Goal: Transaction & Acquisition: Book appointment/travel/reservation

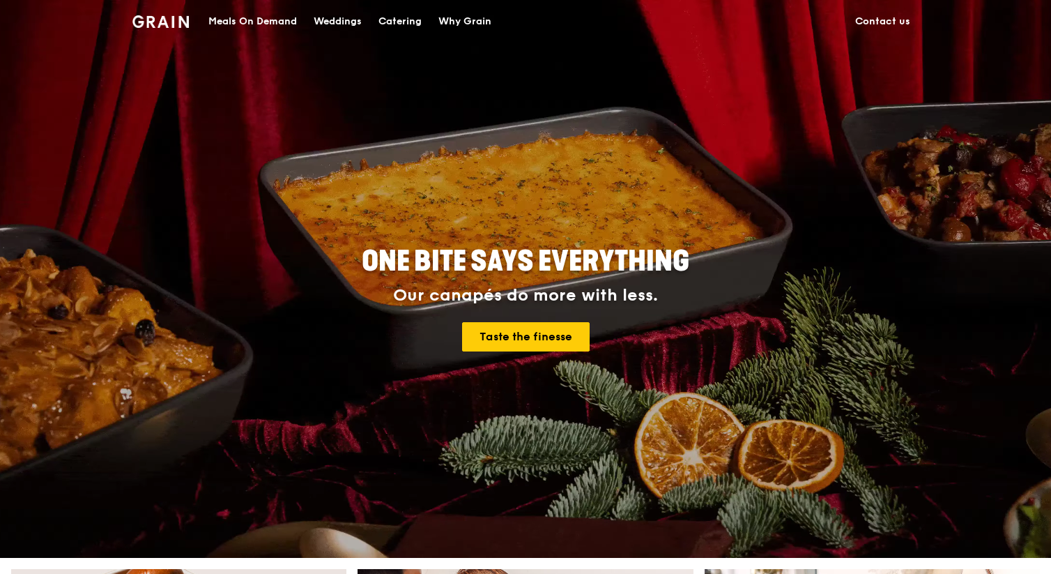
click at [391, 15] on div "Catering" at bounding box center [399, 22] width 43 height 42
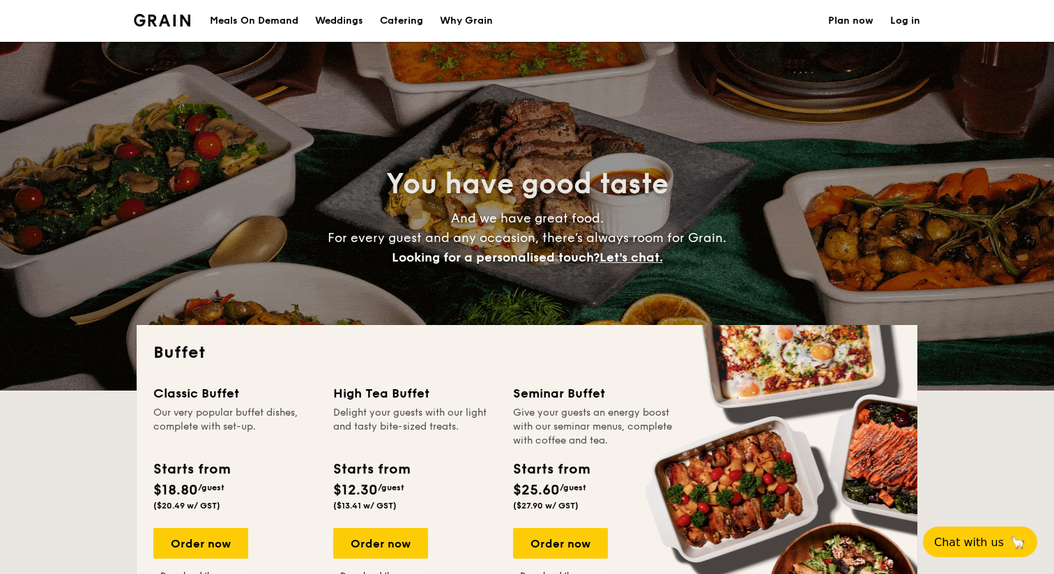
select select
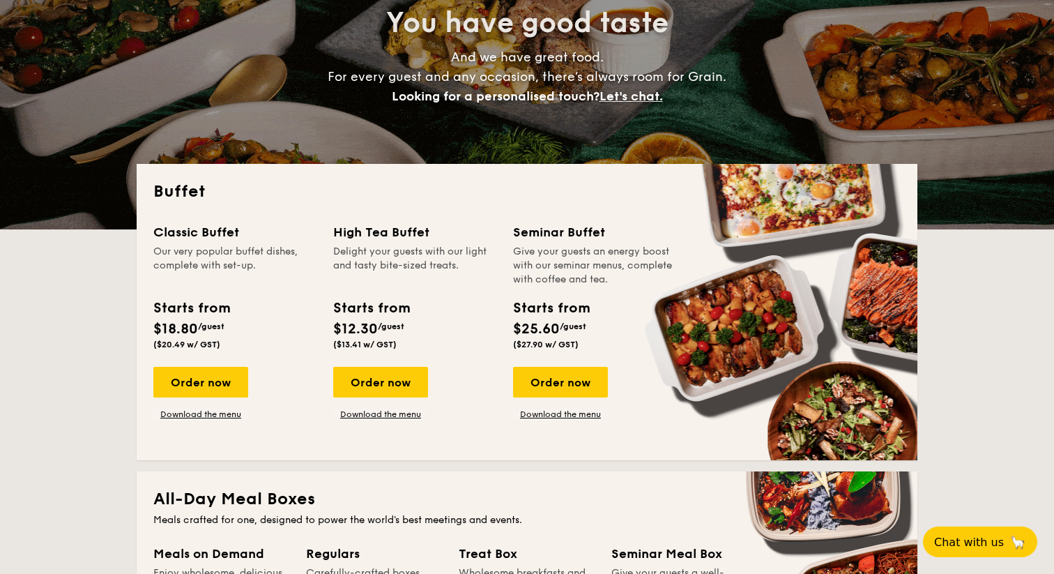
scroll to position [169, 0]
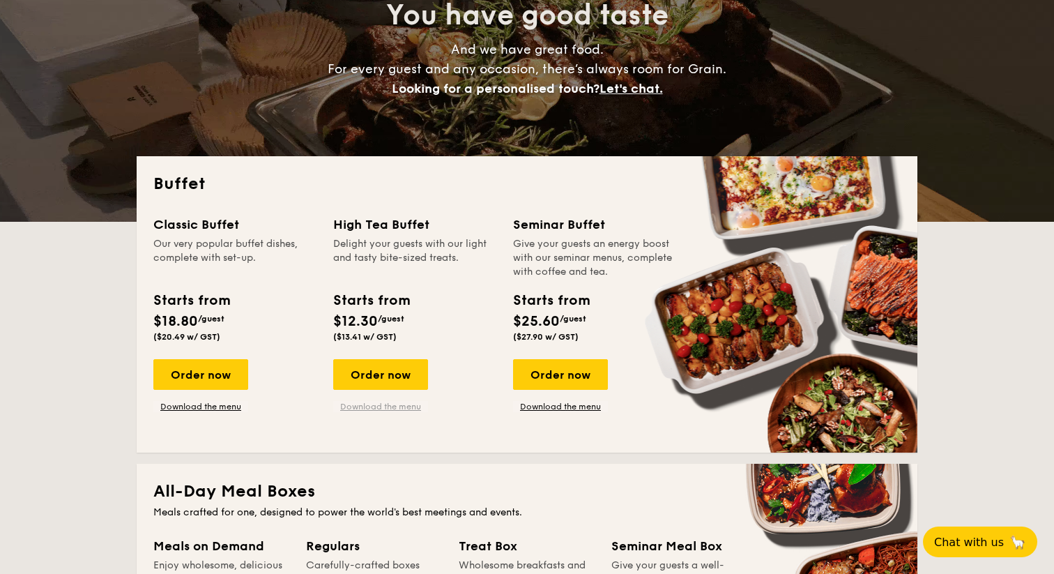
click at [398, 407] on link "Download the menu" at bounding box center [380, 406] width 95 height 11
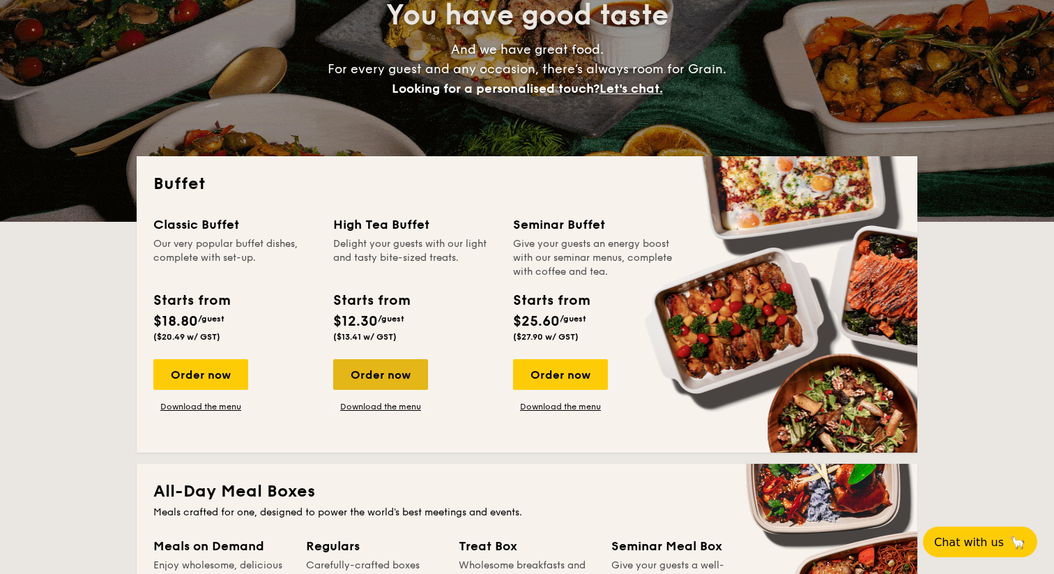
click at [355, 365] on div "Order now" at bounding box center [380, 374] width 95 height 31
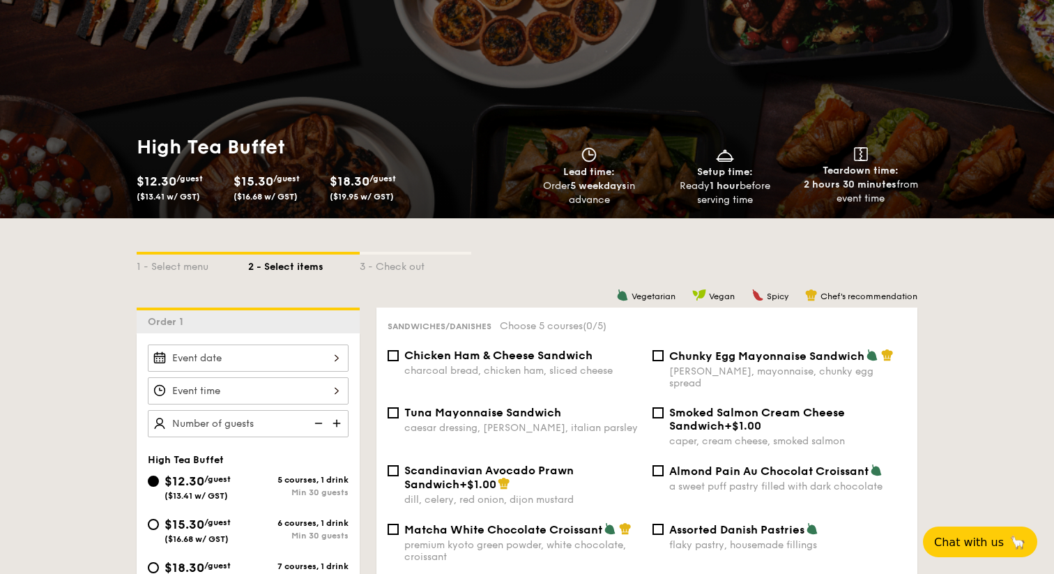
scroll to position [93, 0]
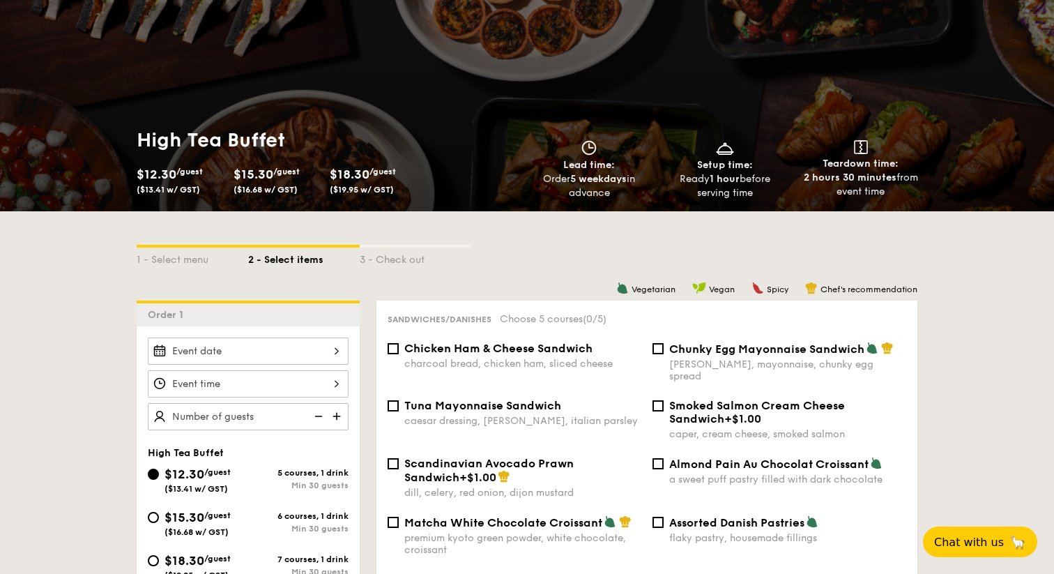
click at [332, 352] on div at bounding box center [248, 350] width 201 height 27
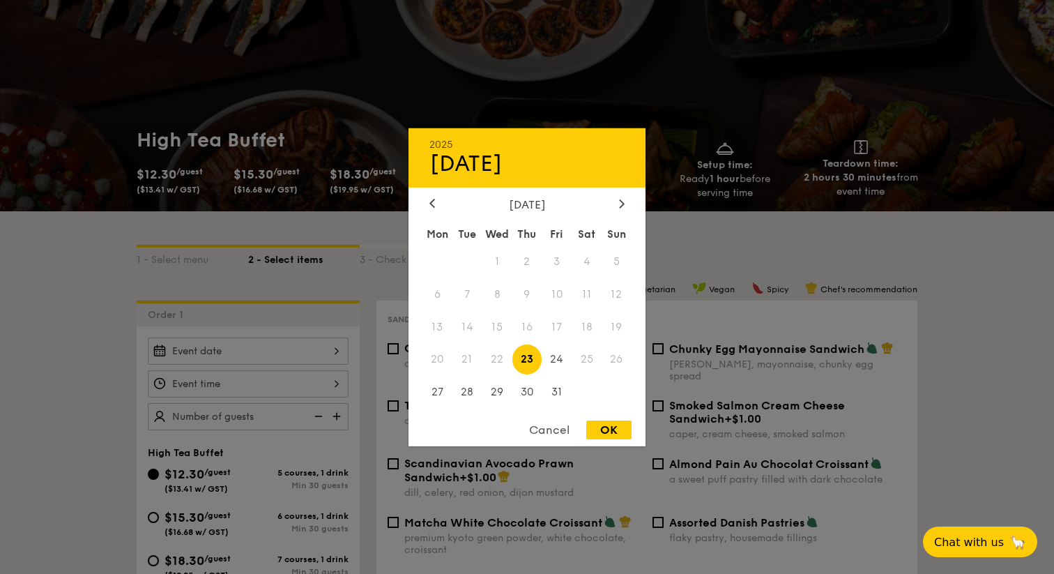
click at [614, 201] on div "[DATE]" at bounding box center [526, 203] width 195 height 13
click at [623, 199] on icon at bounding box center [622, 203] width 6 height 9
click at [587, 322] on span "15" at bounding box center [586, 327] width 30 height 30
click at [611, 425] on div "OK" at bounding box center [608, 429] width 45 height 19
type input "[DATE]"
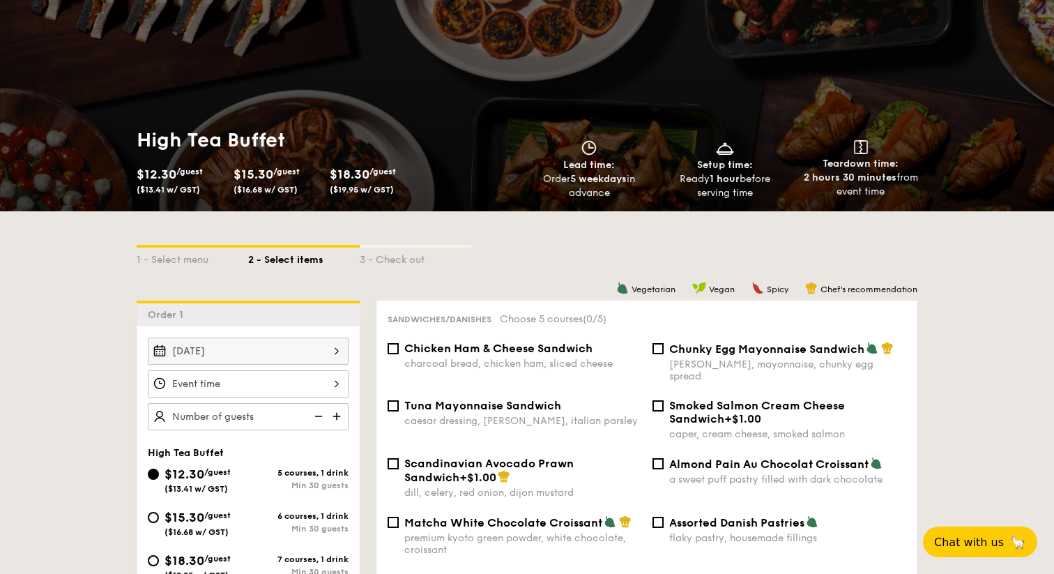
click at [339, 385] on div at bounding box center [248, 383] width 201 height 27
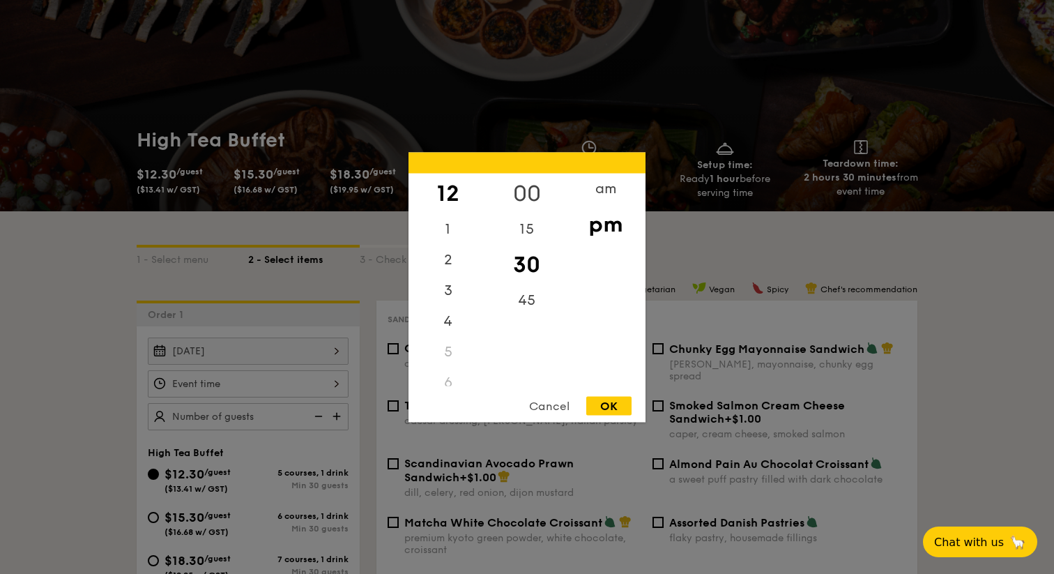
click at [535, 185] on div "00" at bounding box center [526, 193] width 79 height 40
click at [616, 408] on div "OK" at bounding box center [608, 405] width 45 height 19
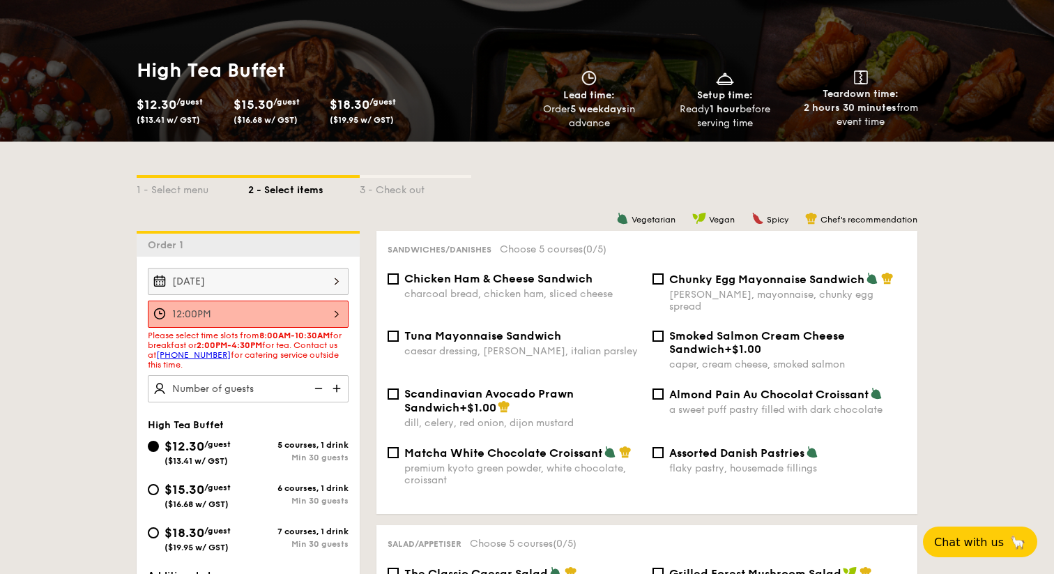
scroll to position [165, 0]
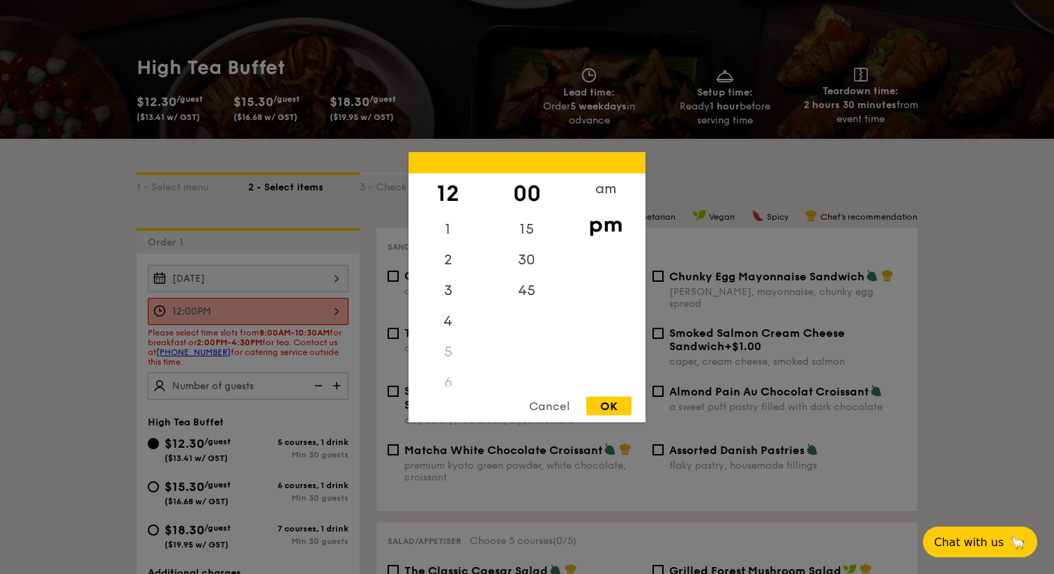
click at [322, 320] on div "12:00PM 12 1 2 3 4 5 6 7 8 9 10 11 00 15 30 45 am pm Cancel OK" at bounding box center [248, 311] width 201 height 27
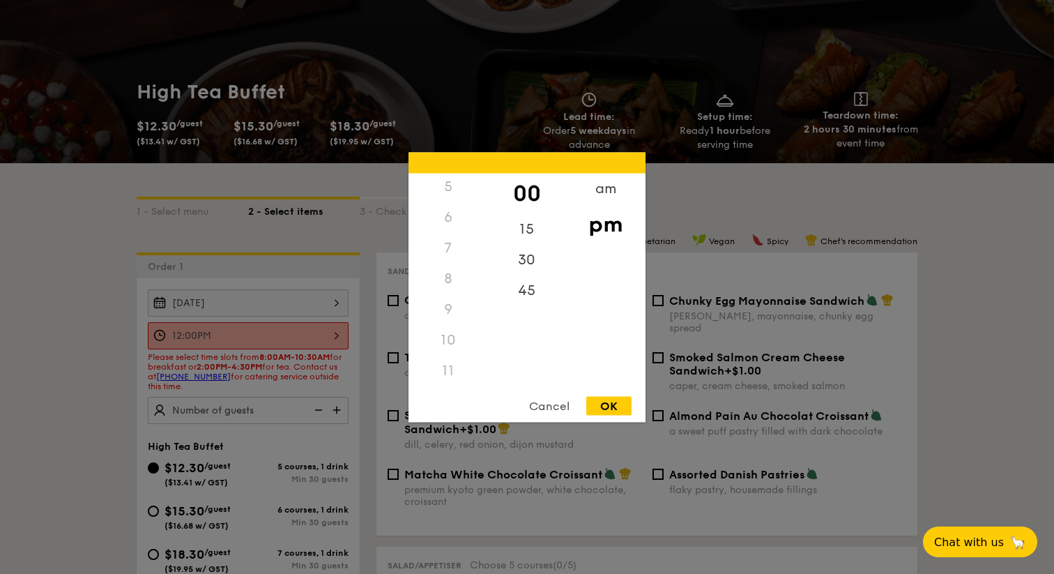
click at [447, 337] on div "10" at bounding box center [447, 339] width 79 height 31
click at [454, 333] on div "10" at bounding box center [447, 339] width 79 height 31
click at [606, 185] on div "am" at bounding box center [605, 193] width 79 height 40
click at [449, 333] on div "10" at bounding box center [447, 344] width 79 height 40
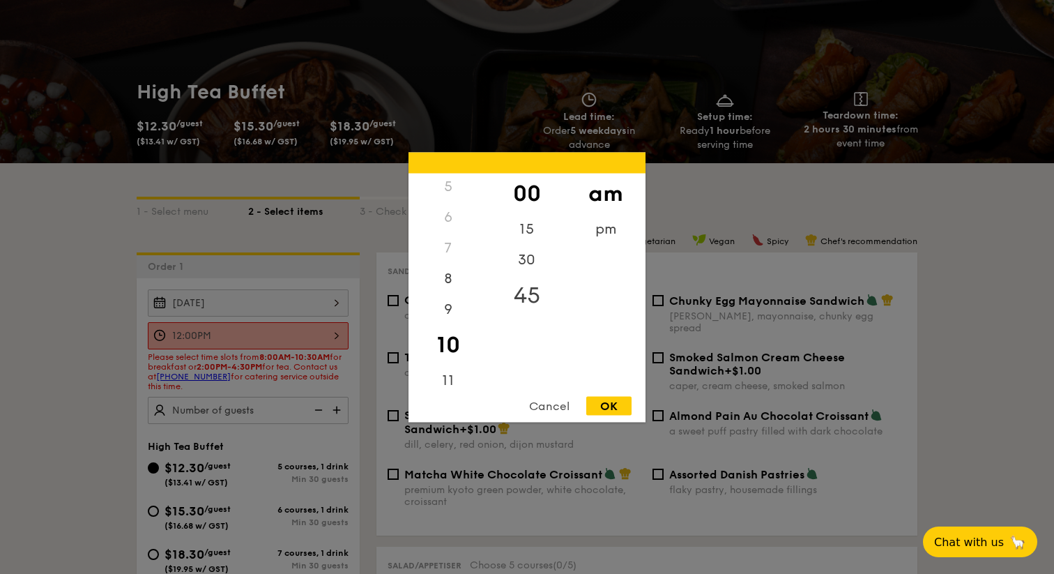
click at [530, 286] on div "45" at bounding box center [526, 295] width 79 height 40
click at [614, 401] on div "OK" at bounding box center [608, 405] width 45 height 19
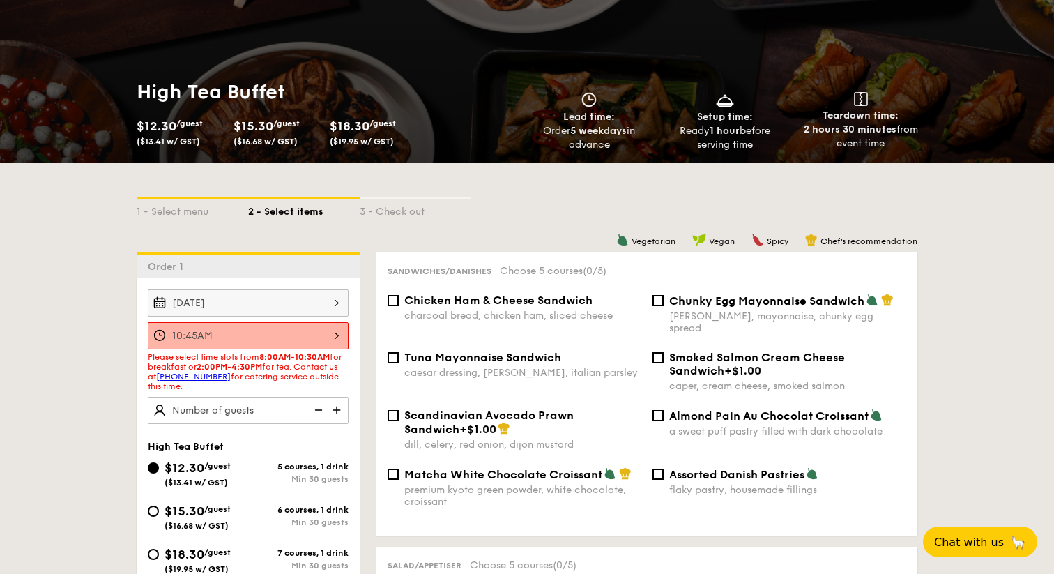
click at [306, 336] on div "10:45AM" at bounding box center [248, 335] width 201 height 27
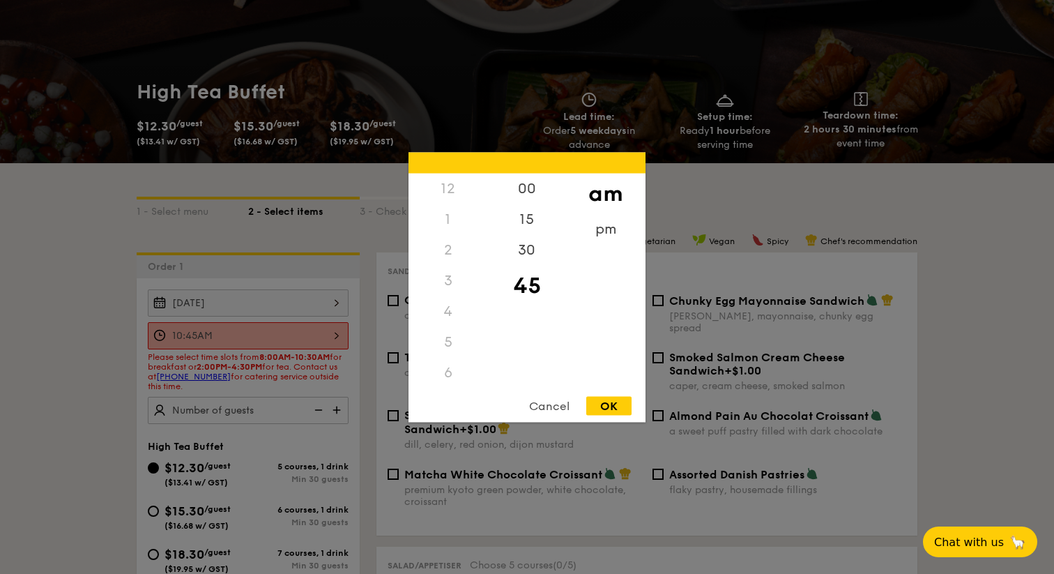
scroll to position [153, 0]
click at [523, 246] on div "30" at bounding box center [526, 254] width 79 height 40
click at [611, 398] on div "OK" at bounding box center [608, 405] width 45 height 19
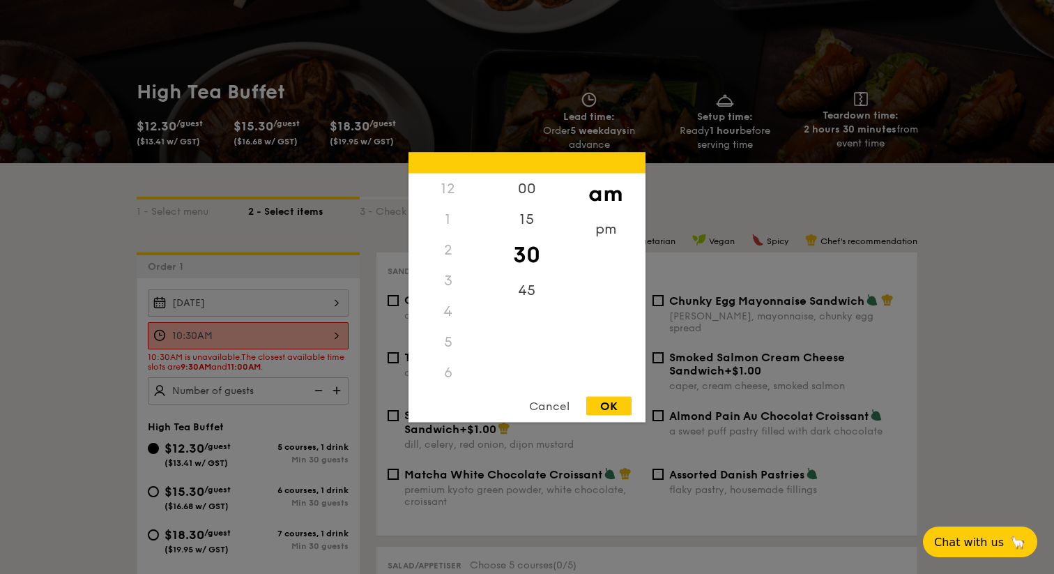
click at [313, 335] on div "10:30AM 12 1 2 3 4 5 6 7 8 9 10 11 00 15 30 45 am pm Cancel OK" at bounding box center [248, 335] width 201 height 27
click at [451, 376] on div "11" at bounding box center [447, 387] width 79 height 40
click at [537, 191] on div "00" at bounding box center [526, 193] width 79 height 40
click at [609, 395] on div "12 1 2 3 4 5 6 7 8 9 10 11 00 15 30 45 am pm Cancel OK" at bounding box center [526, 287] width 237 height 270
click at [609, 404] on div "OK" at bounding box center [608, 405] width 45 height 19
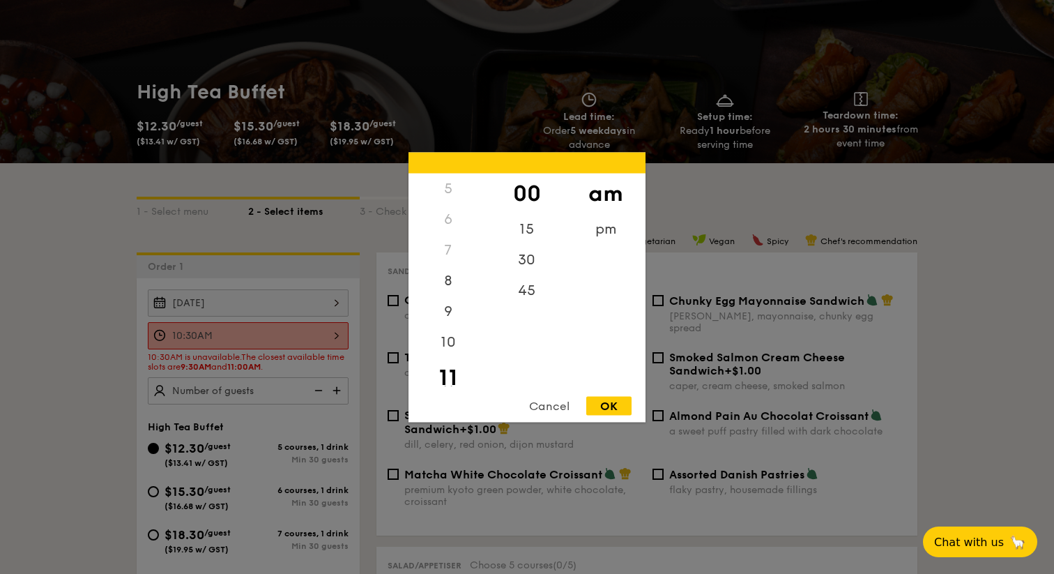
type input "11:00AM"
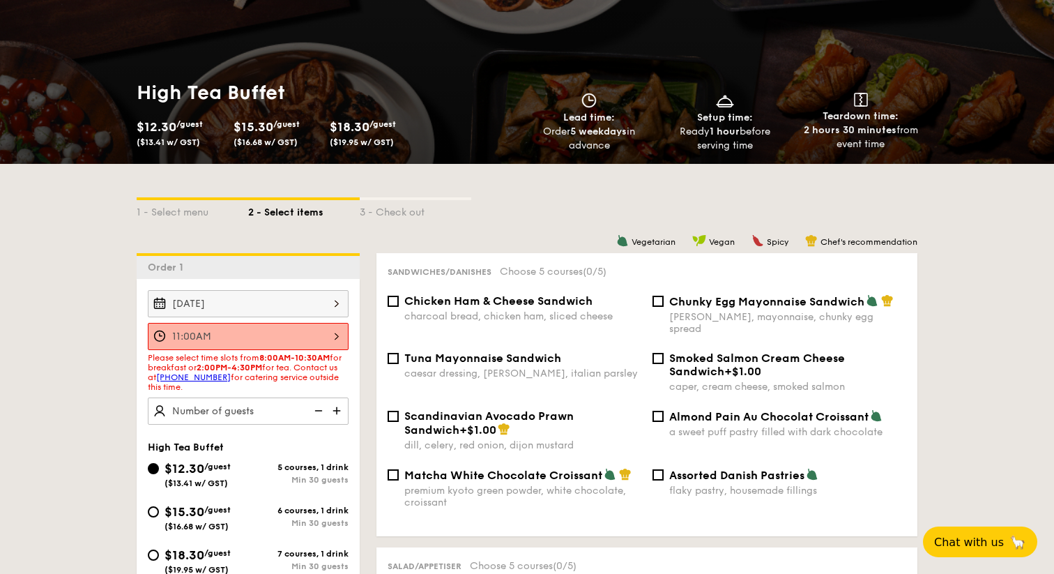
scroll to position [155, 0]
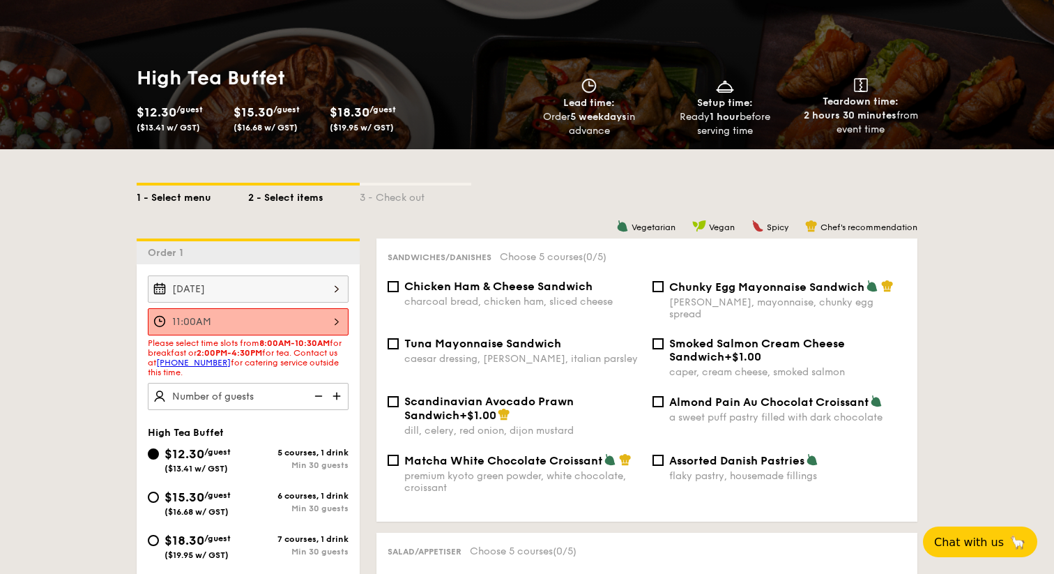
click at [183, 191] on div "1 - Select menu" at bounding box center [193, 195] width 112 height 20
select select
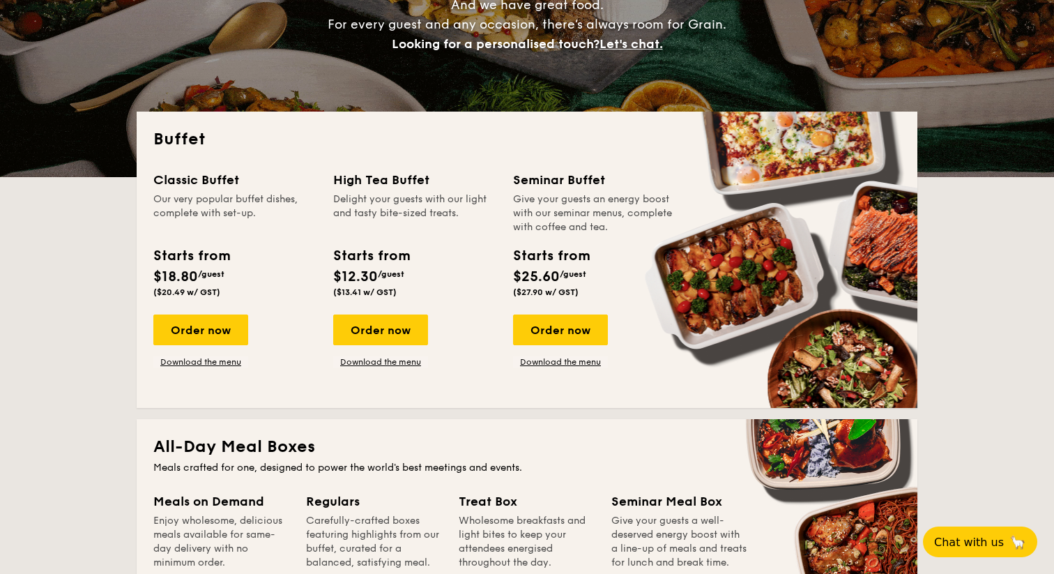
scroll to position [217, 0]
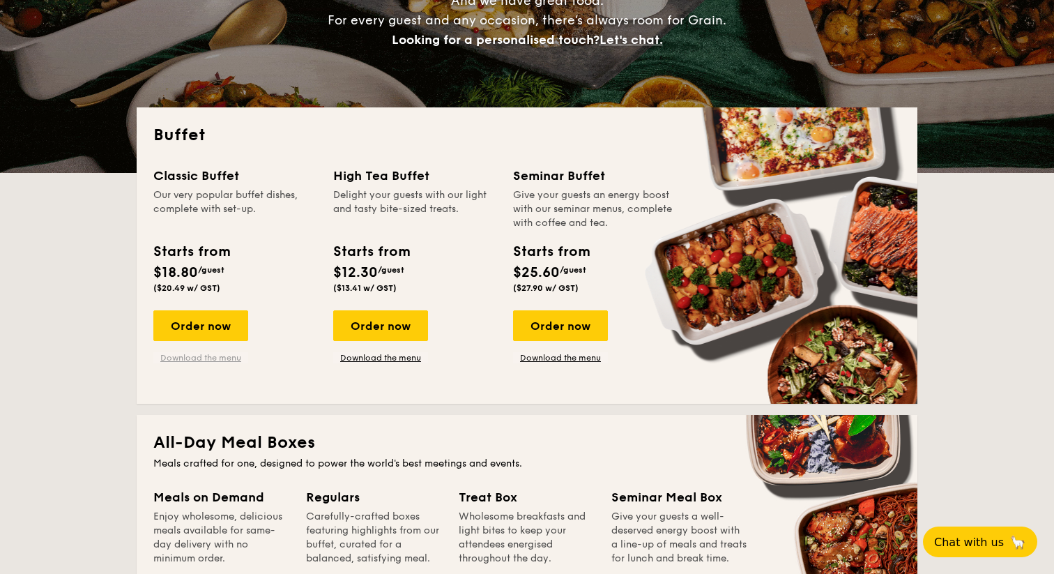
click at [229, 358] on link "Download the menu" at bounding box center [200, 357] width 95 height 11
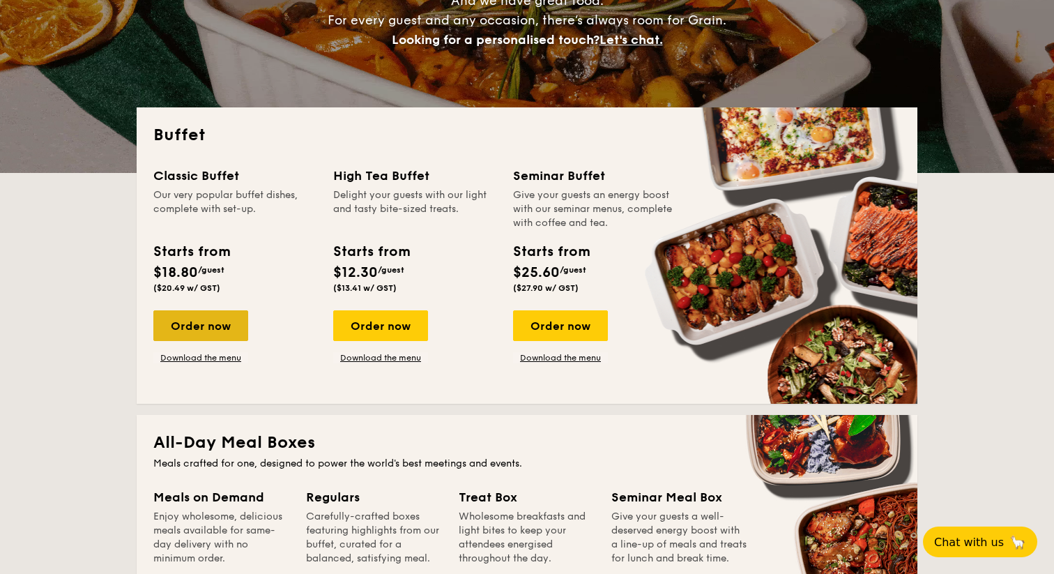
click at [226, 329] on div "Order now" at bounding box center [200, 325] width 95 height 31
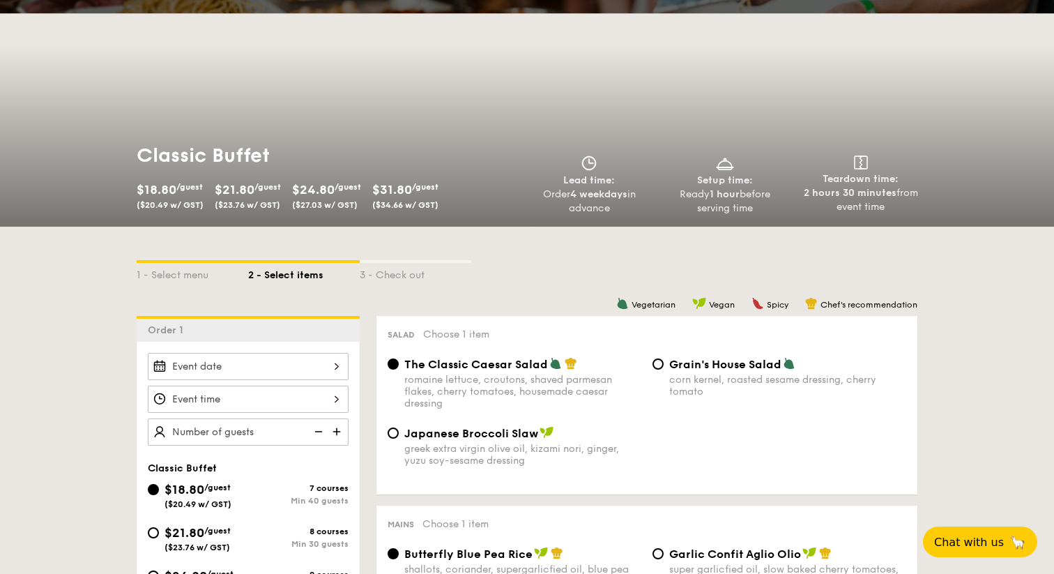
scroll to position [145, 0]
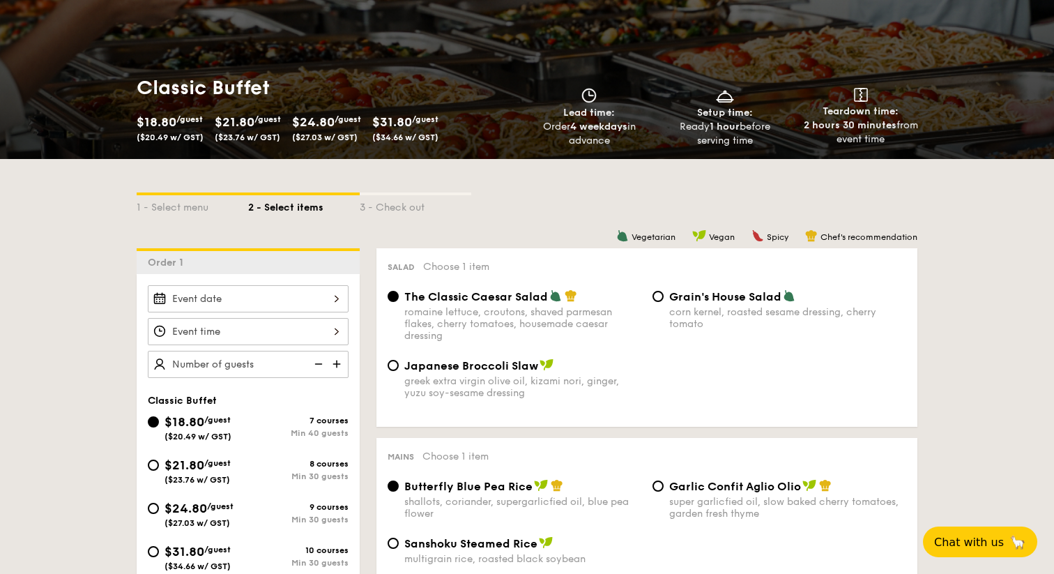
click at [224, 305] on div at bounding box center [248, 298] width 201 height 27
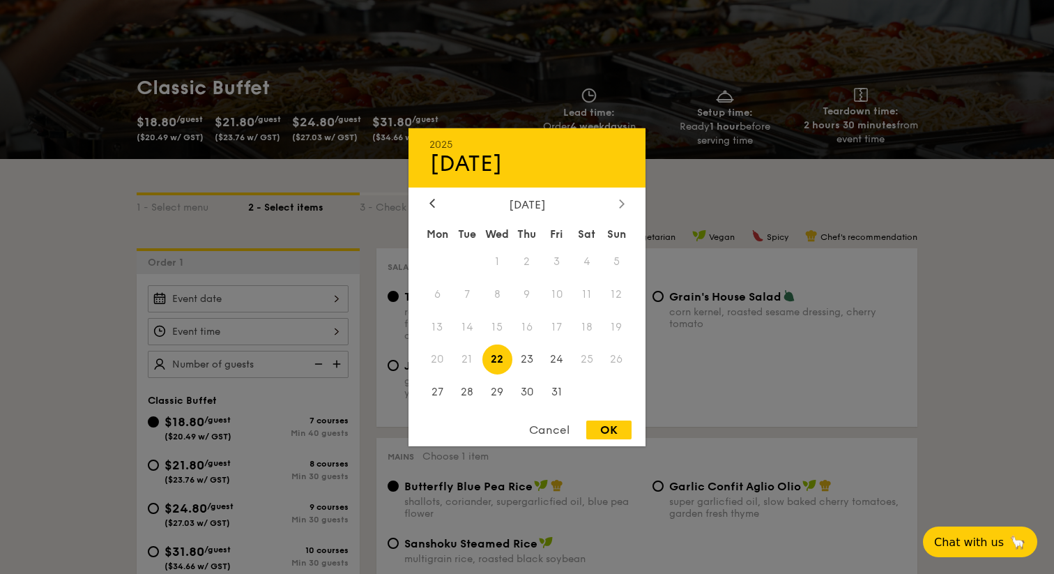
click at [624, 198] on div at bounding box center [621, 203] width 13 height 13
click at [593, 325] on span "15" at bounding box center [586, 327] width 30 height 30
click at [609, 436] on div "OK" at bounding box center [608, 429] width 45 height 19
type input "[DATE]"
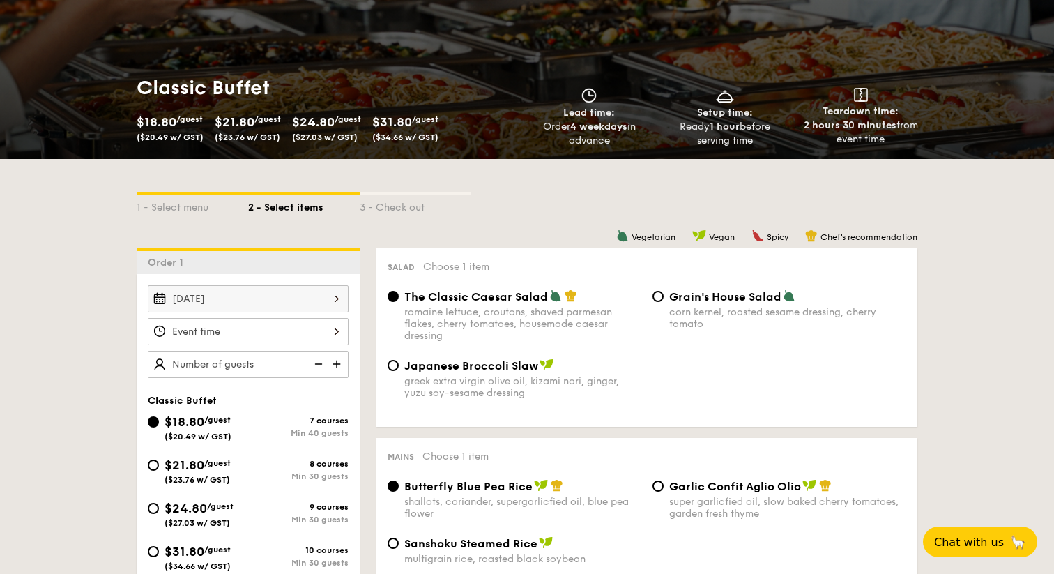
click at [302, 337] on div "12 1 2 3 4 5 6 7 8 9 10 11 00 15 30 45 am pm Cancel OK" at bounding box center [248, 331] width 201 height 27
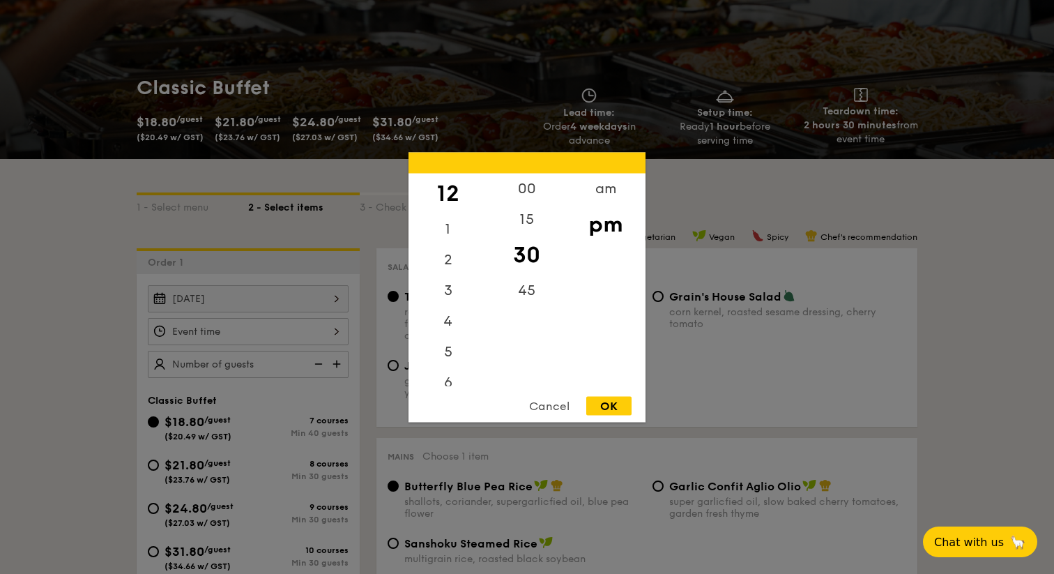
click at [447, 186] on div "12" at bounding box center [447, 193] width 79 height 40
click at [523, 181] on div "00" at bounding box center [526, 193] width 79 height 40
click at [599, 404] on div "OK" at bounding box center [608, 405] width 45 height 19
type input "12:00PM"
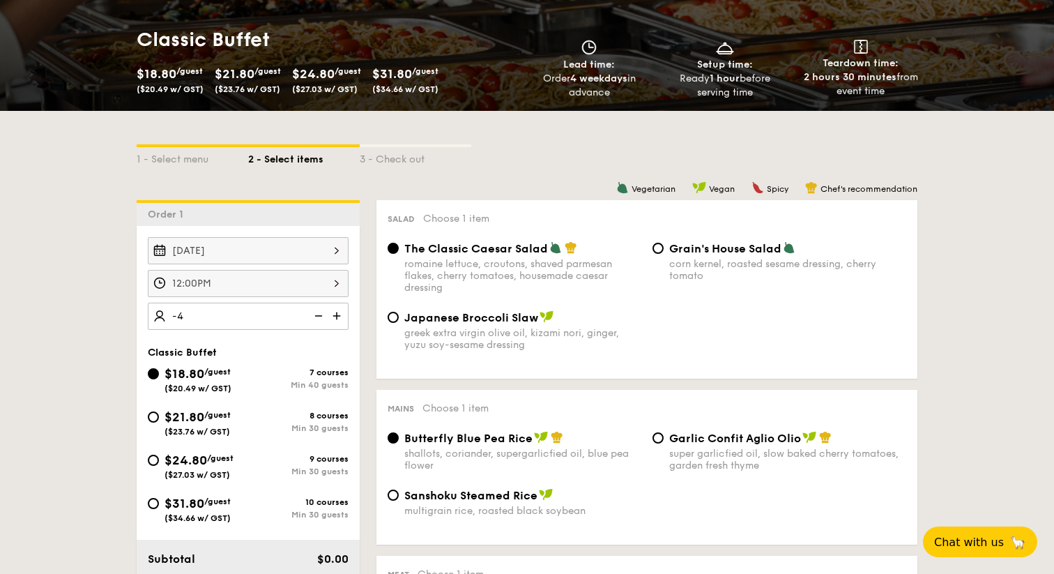
scroll to position [198, 0]
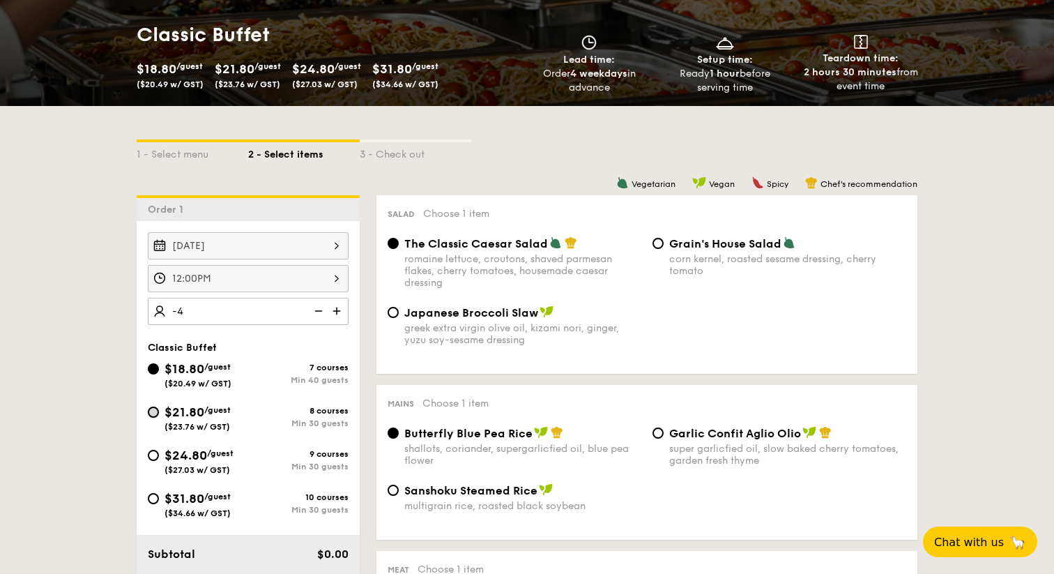
type input "40 guests"
click at [153, 410] on input "$21.80 /guest ($23.76 w/ GST) 8 courses Min 30 guests" at bounding box center [153, 411] width 11 height 11
radio input "true"
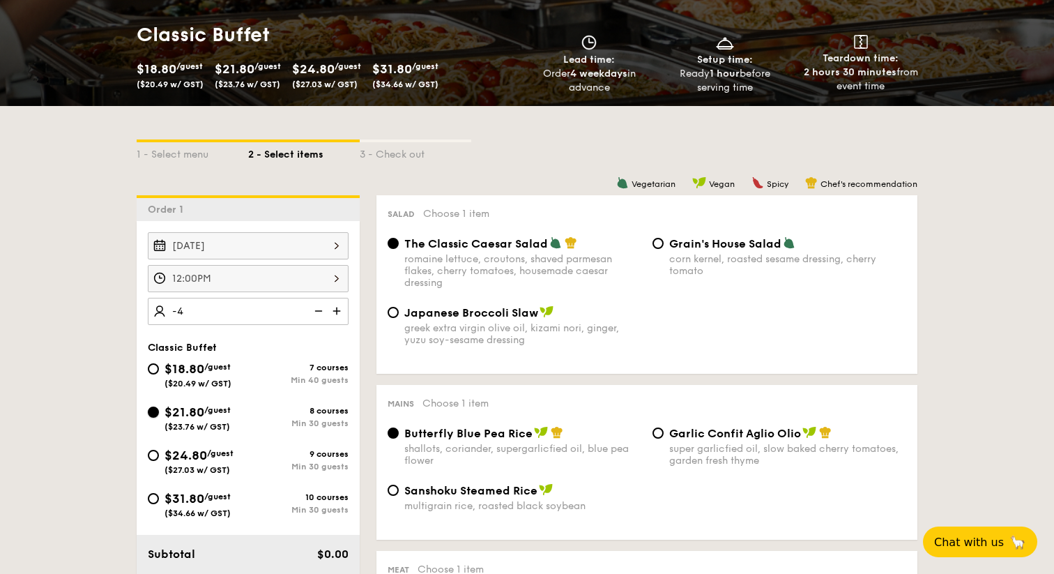
radio input "true"
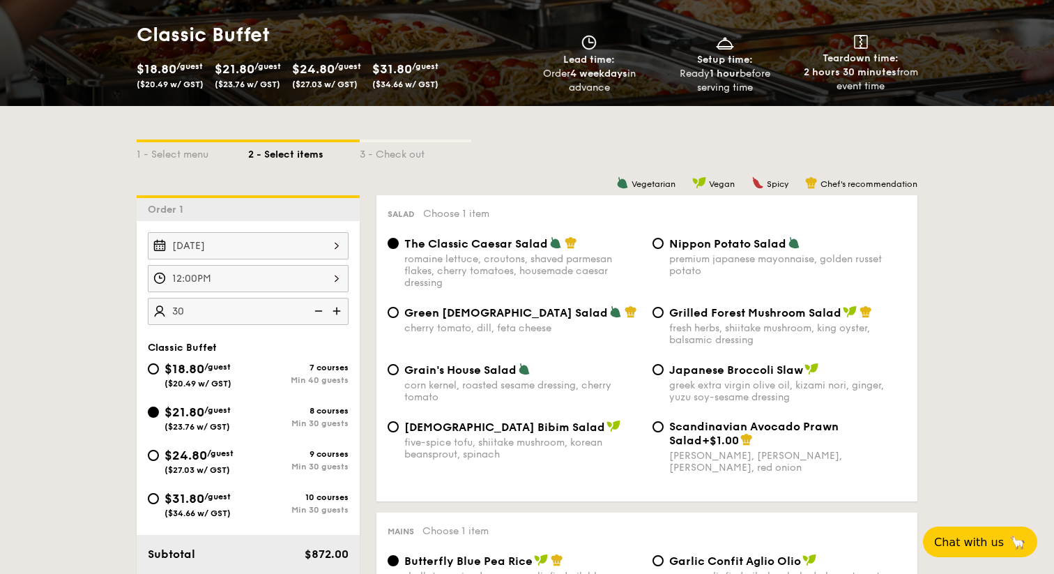
type input "30 guests"
click at [380, 315] on div "Salad Choose 1 item The Classic Caesar Salad romaine lettuce, croutons, shaved …" at bounding box center [646, 348] width 541 height 306
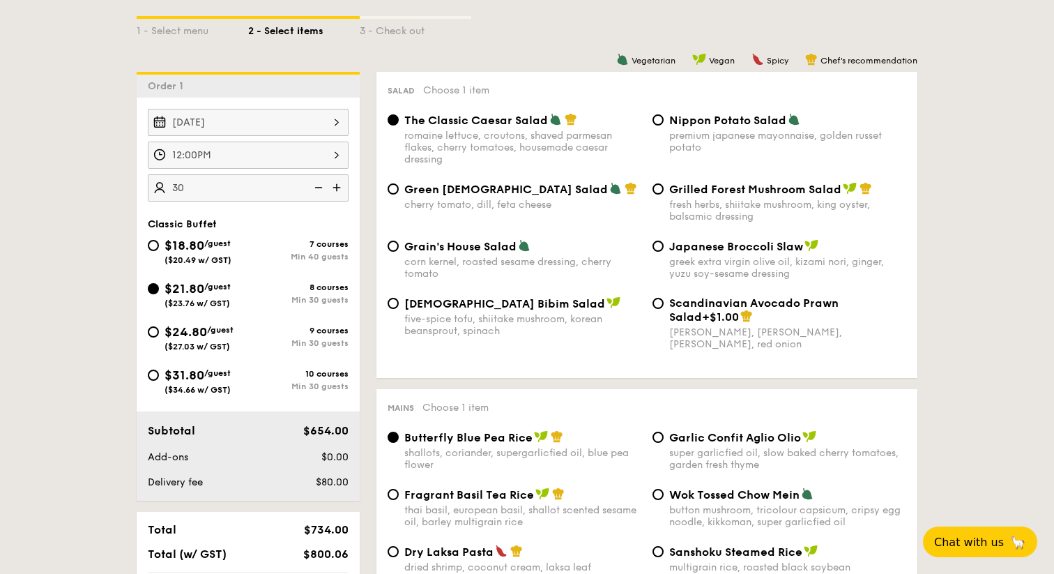
scroll to position [332, 0]
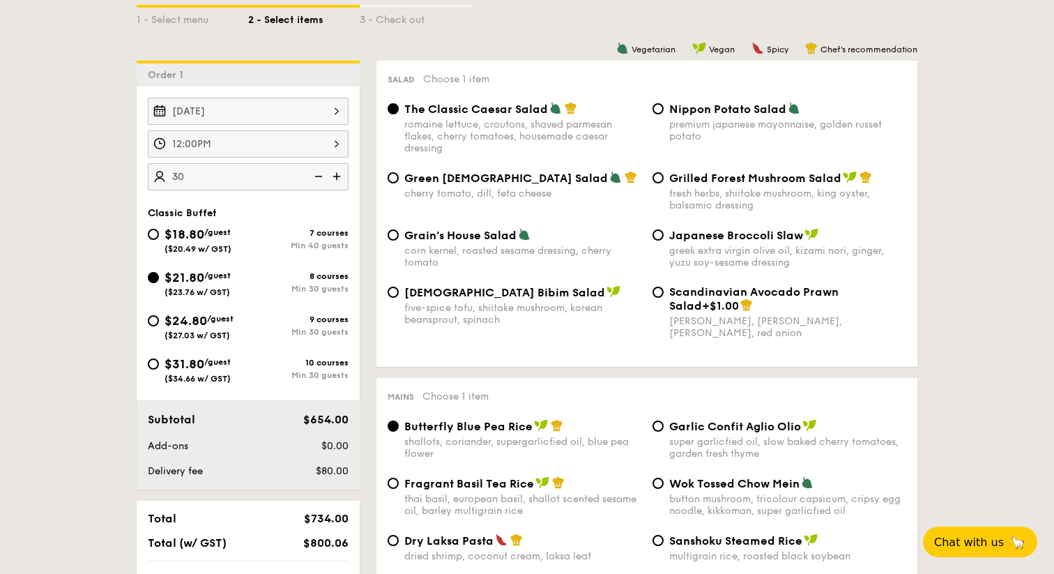
click at [680, 240] on span "Japanese Broccoli Slaw" at bounding box center [736, 235] width 134 height 13
click at [663, 240] on input "Japanese Broccoli Slaw greek extra virgin olive oil, kizami [PERSON_NAME], yuzu…" at bounding box center [657, 234] width 11 height 11
radio input "true"
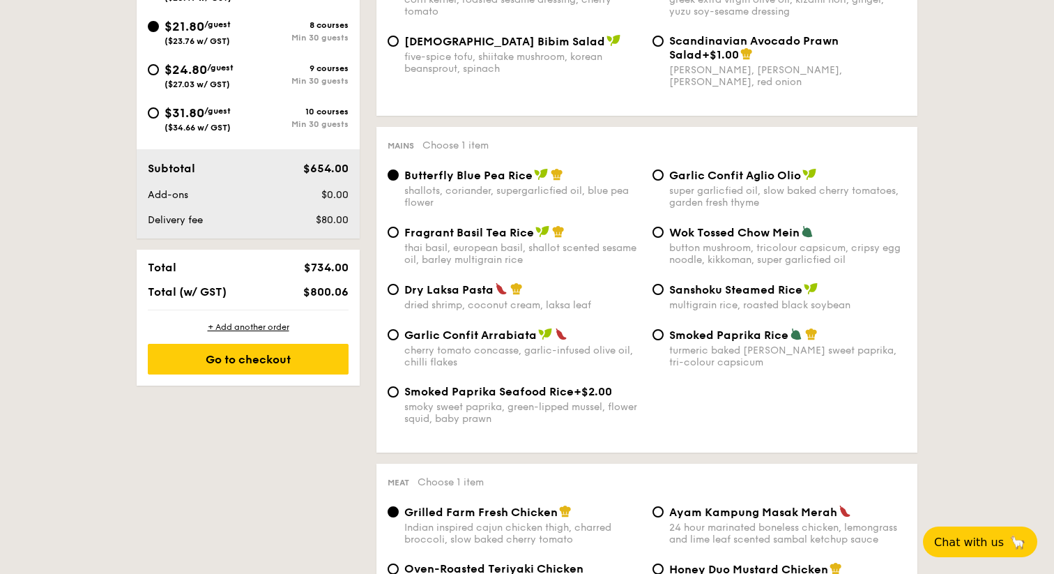
scroll to position [602, 0]
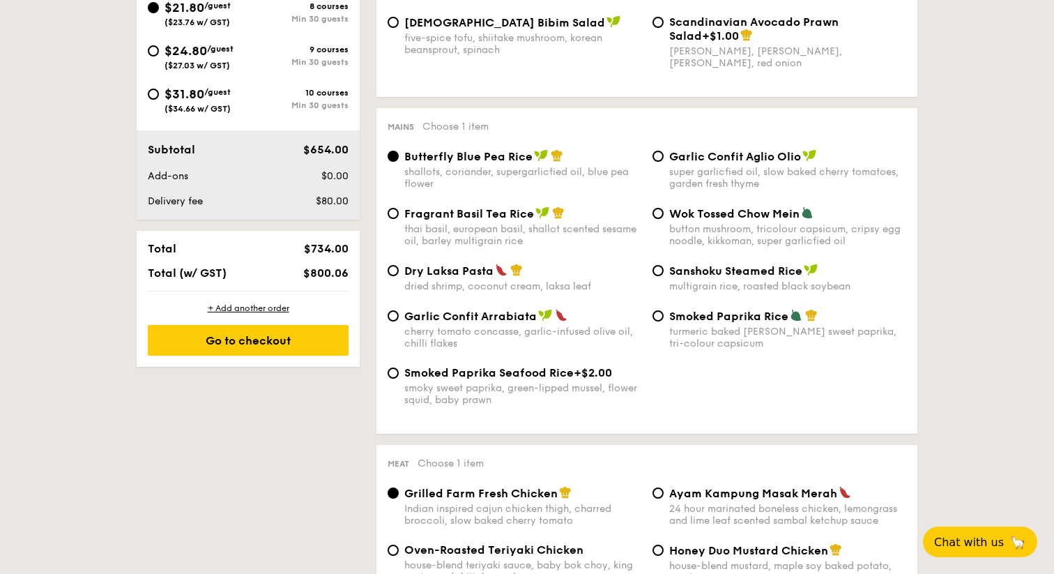
click at [457, 277] on span "Dry Laksa Pasta" at bounding box center [448, 270] width 89 height 13
click at [399, 276] on input "Dry Laksa Pasta dried shrimp, coconut cream, laksa leaf" at bounding box center [392, 270] width 11 height 11
radio input "true"
click at [527, 225] on div "Fragrant Basil Tea Rice thai basil, european basil, shallot scented sesame oil,…" at bounding box center [522, 226] width 237 height 40
click at [399, 219] on input "Fragrant Basil Tea Rice thai basil, european basil, shallot scented sesame oil,…" at bounding box center [392, 213] width 11 height 11
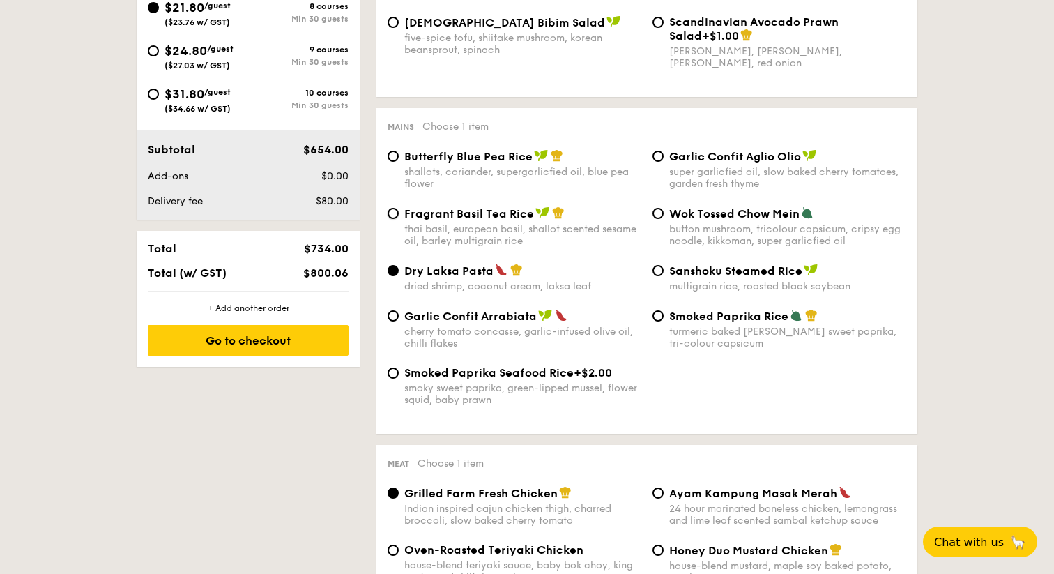
radio input "true"
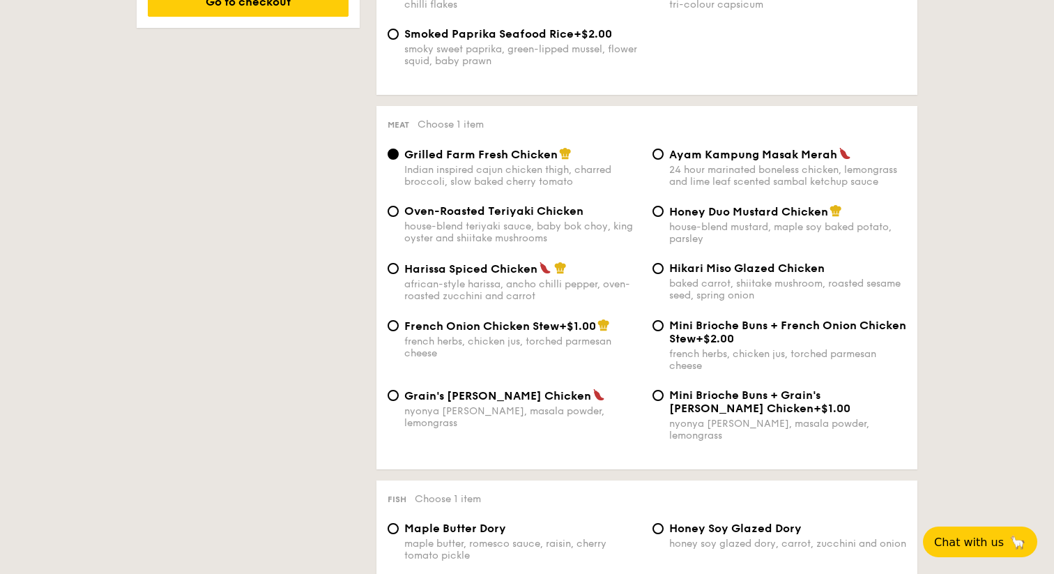
scroll to position [942, 0]
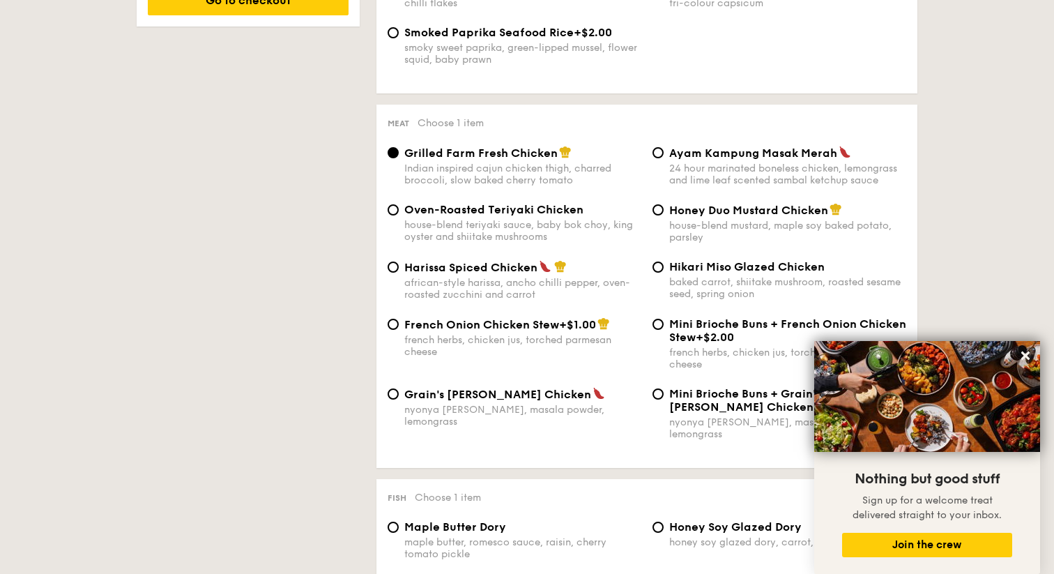
click at [689, 212] on span "Honey Duo Mustard Chicken" at bounding box center [748, 210] width 159 height 13
click at [663, 212] on input "Honey Duo Mustard Chicken house-blend mustard, maple soy baked potato, parsley" at bounding box center [657, 209] width 11 height 11
radio input "true"
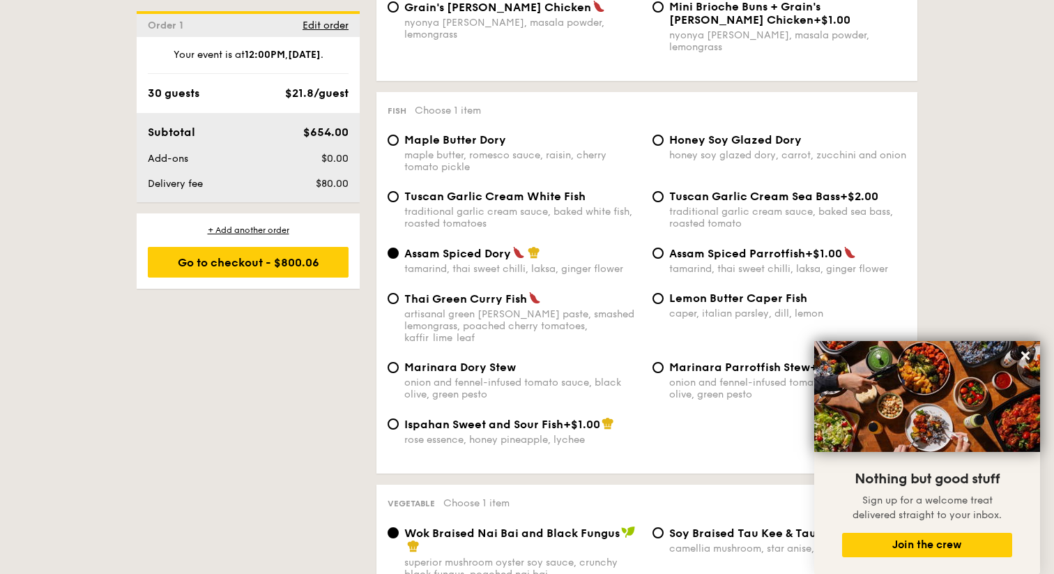
scroll to position [1337, 0]
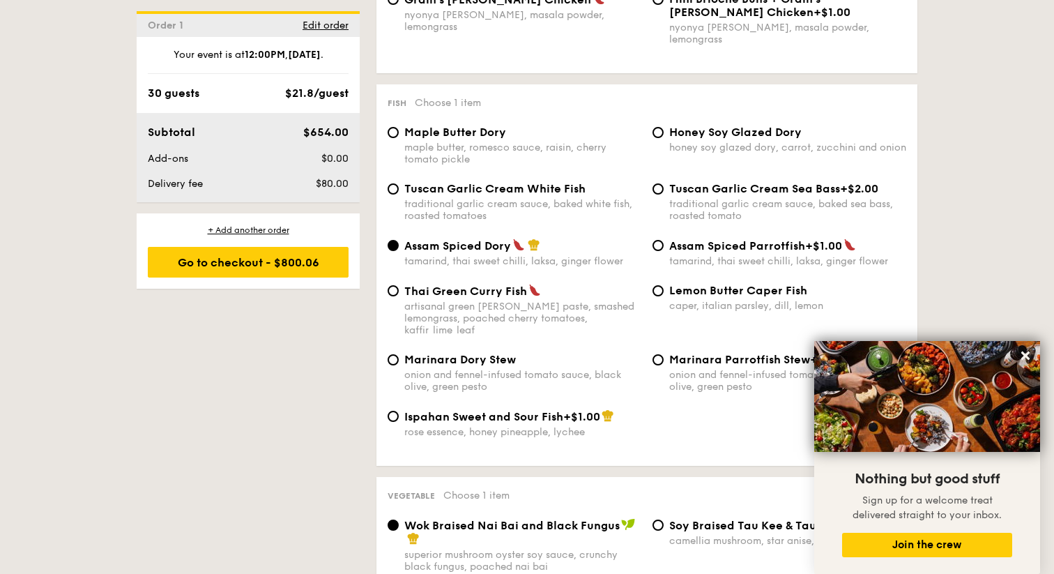
click at [506, 142] on div "maple butter, romesco sauce, raisin, cherry tomato pickle" at bounding box center [522, 153] width 237 height 24
click at [399, 138] on input "Maple Butter Dory maple butter, romesco sauce, raisin, cherry tomato pickle" at bounding box center [392, 132] width 11 height 11
radio input "true"
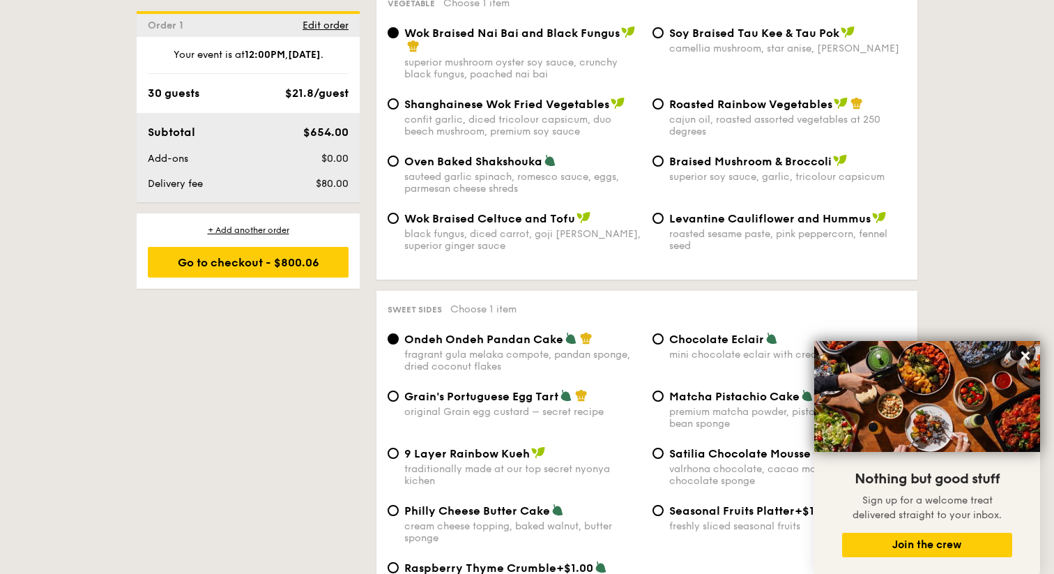
scroll to position [1806, 0]
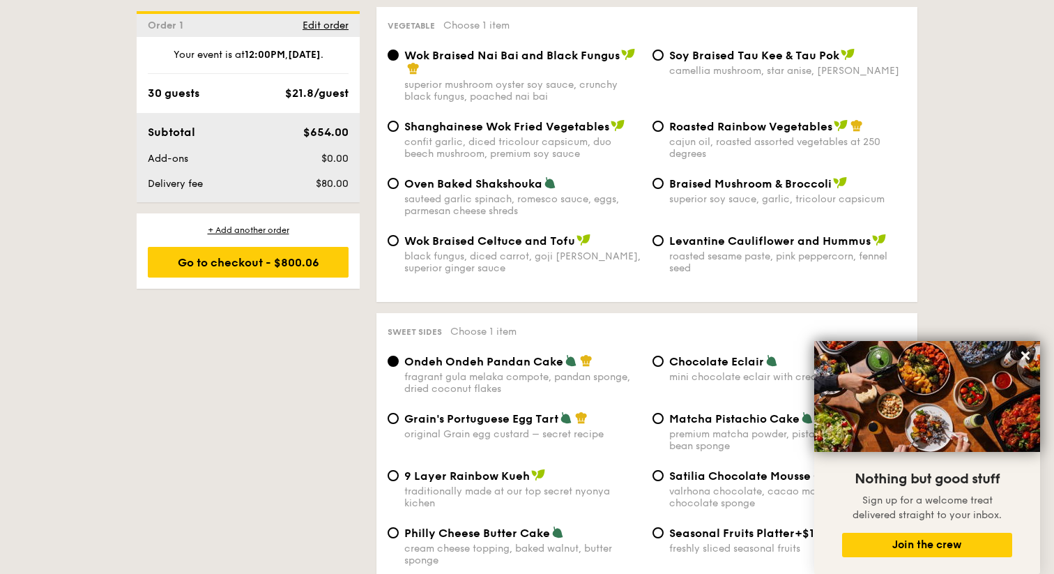
click at [730, 234] on span "Levantine Cauliflower and Hummus" at bounding box center [769, 240] width 201 height 13
click at [663, 235] on input "Levantine Cauliflower and Hummus roasted sesame paste, pink peppercorn, fennel …" at bounding box center [657, 240] width 11 height 11
radio input "true"
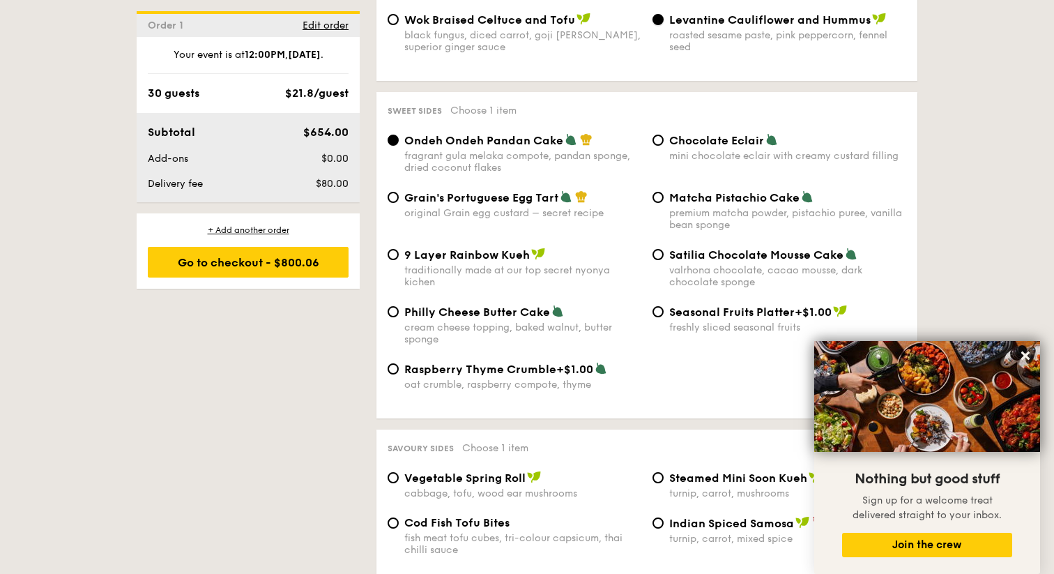
scroll to position [2038, 0]
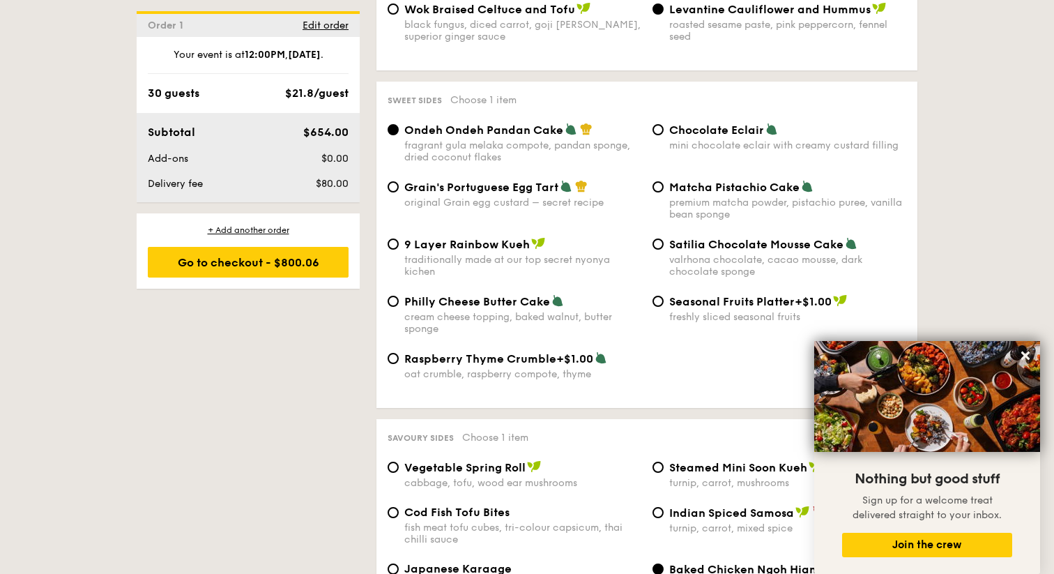
click at [533, 123] on span "Ondeh Ondeh Pandan Cake" at bounding box center [483, 129] width 159 height 13
click at [399, 124] on input "Ondeh Ondeh Pandan Cake fragrant [PERSON_NAME] melaka compote, pandan sponge, d…" at bounding box center [392, 129] width 11 height 11
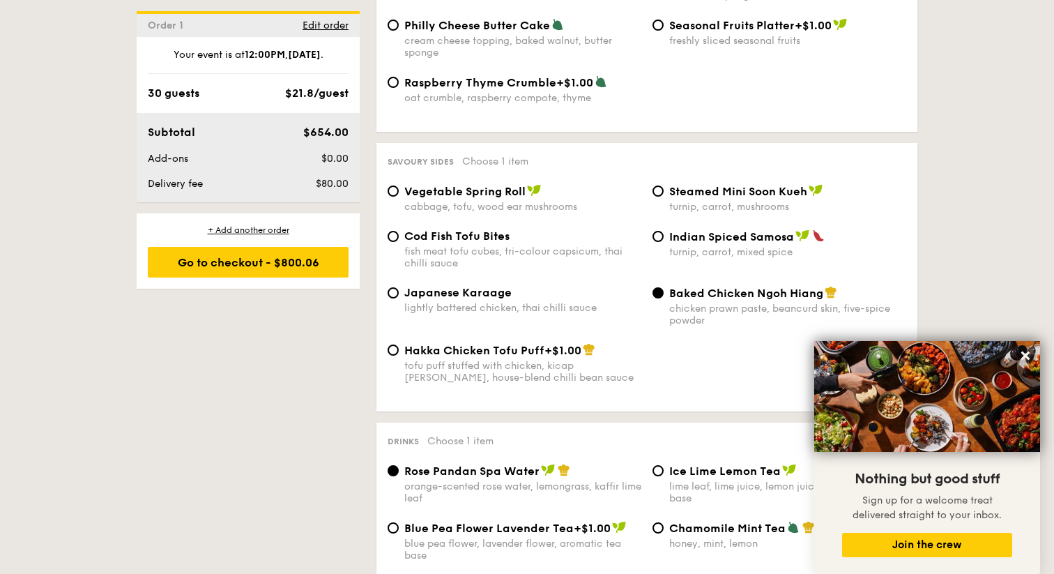
scroll to position [2320, 0]
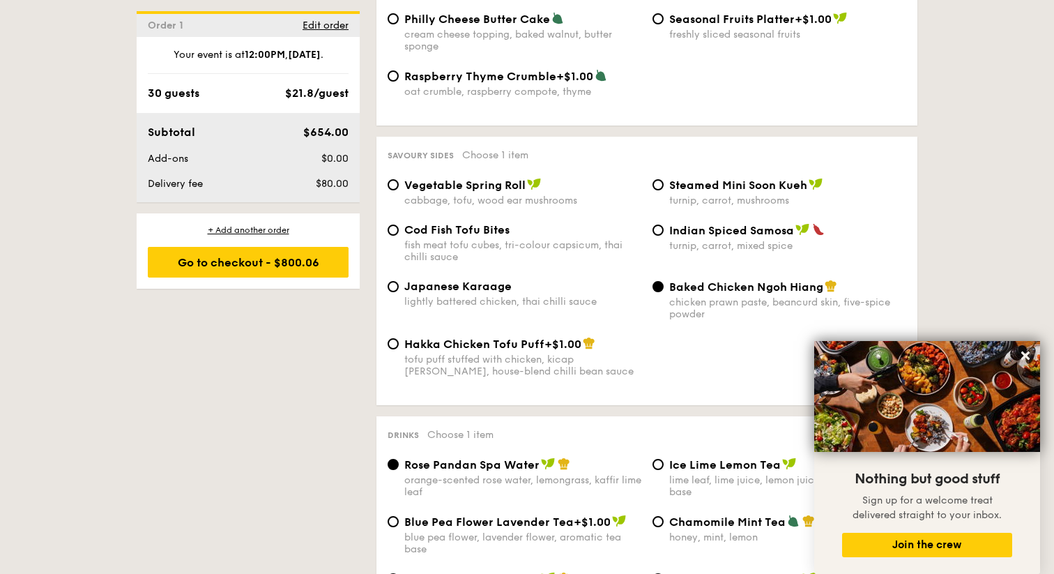
click at [716, 199] on div "turnip, carrot, mushrooms" at bounding box center [787, 200] width 237 height 12
click at [663, 190] on input "Steamed Mini Soon Kueh turnip, carrot, mushrooms" at bounding box center [657, 184] width 11 height 11
radio input "true"
click at [679, 300] on div "chicken prawn paste, beancurd skin, five-spice powder" at bounding box center [787, 308] width 237 height 24
click at [663, 292] on input "Baked Chicken Ngoh Hiang chicken prawn paste, beancurd skin, five-spice powder" at bounding box center [657, 286] width 11 height 11
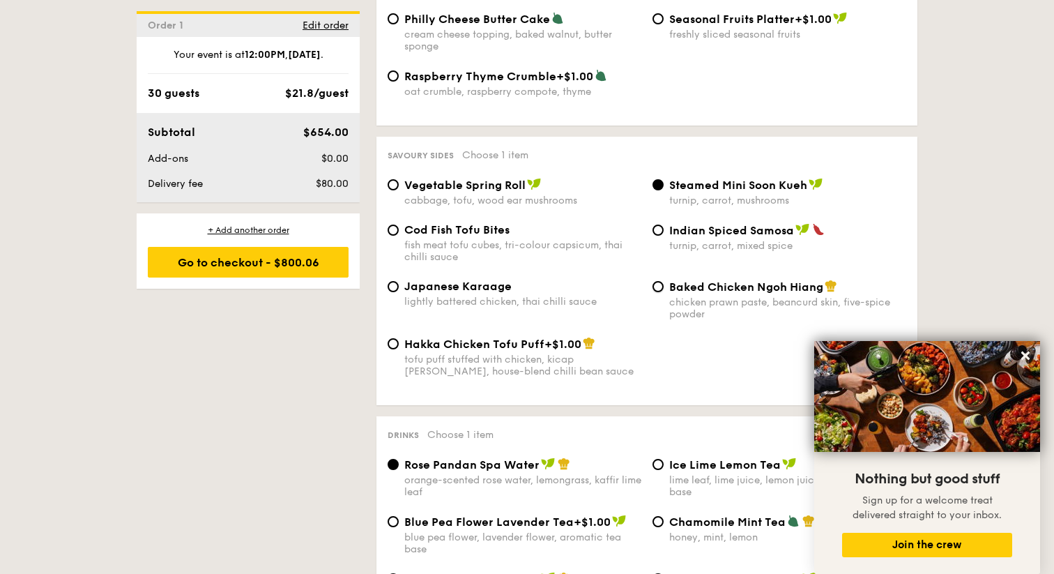
radio input "true"
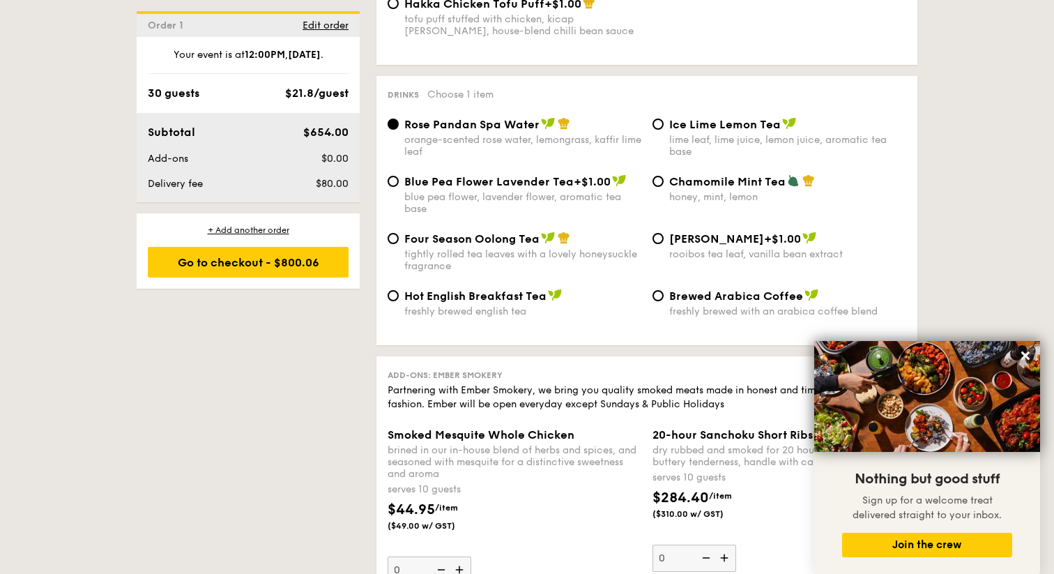
scroll to position [2655, 0]
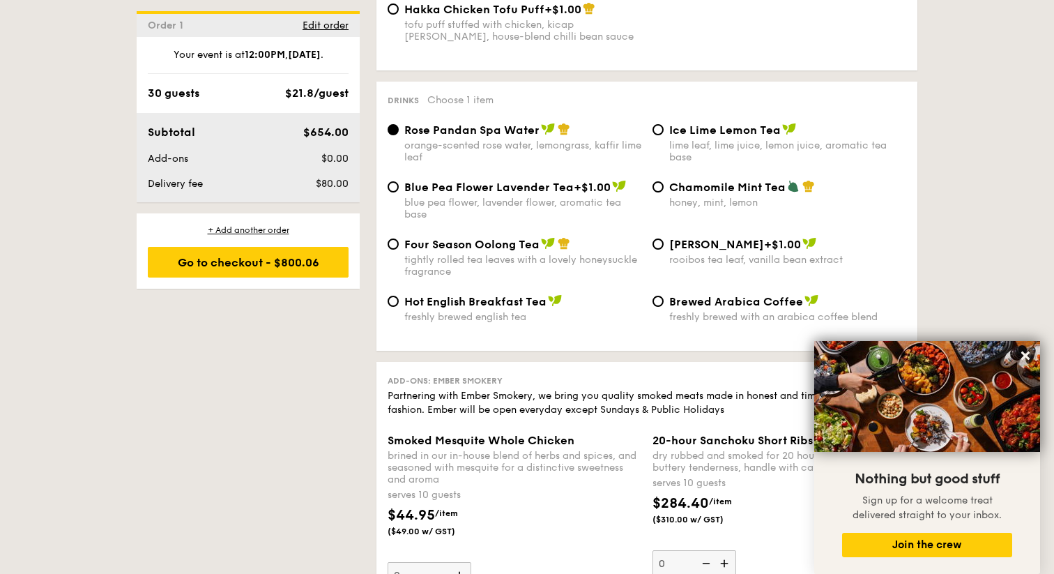
click at [560, 224] on div "Blue Pea Flower Lavender Tea +$1.00 blue pea flower, lavender flower, aromatic …" at bounding box center [647, 208] width 530 height 57
click at [541, 240] on img at bounding box center [548, 243] width 14 height 13
click at [399, 240] on input "Four Season Oolong Tea tightly rolled tea leaves with a lovely honeysuckle frag…" at bounding box center [392, 243] width 11 height 11
radio input "true"
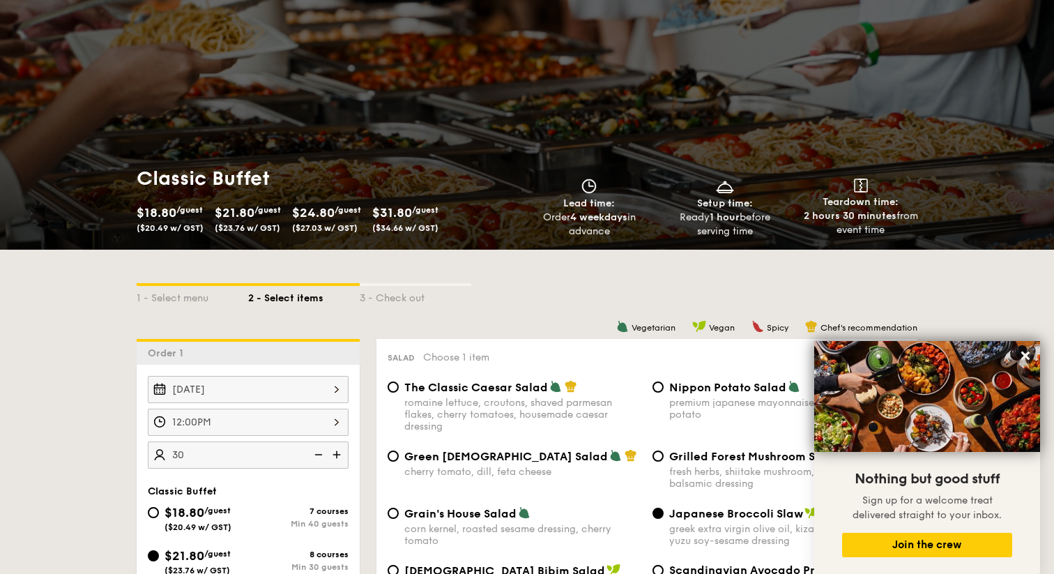
scroll to position [0, 0]
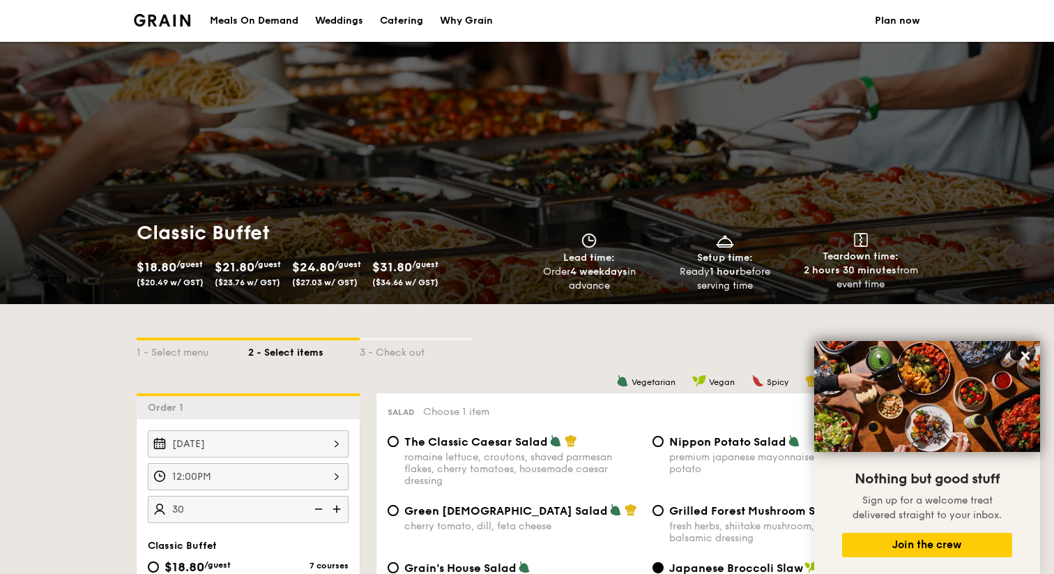
click at [394, 22] on div "Catering" at bounding box center [401, 21] width 43 height 42
select select
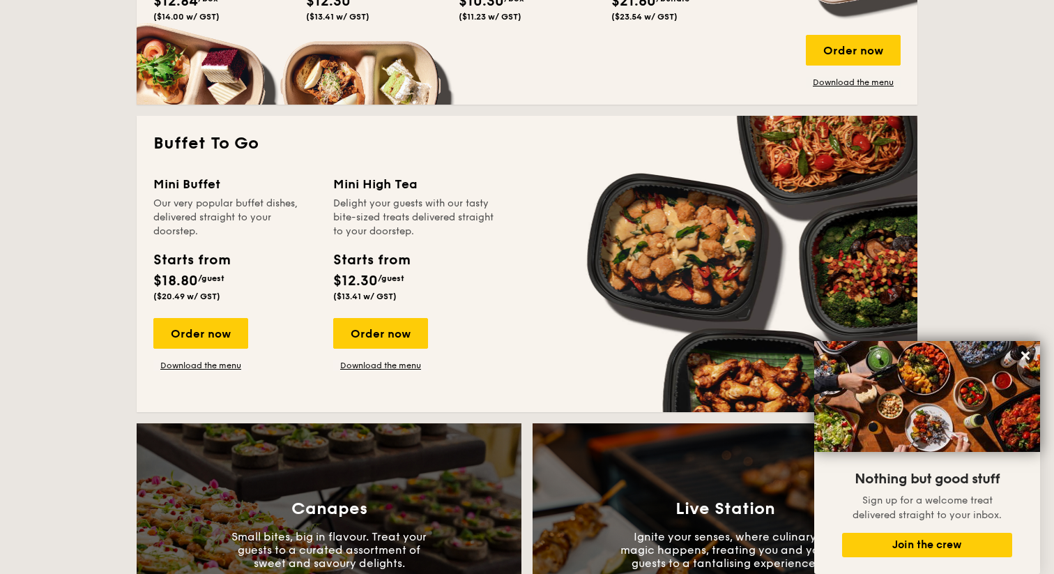
scroll to position [824, 0]
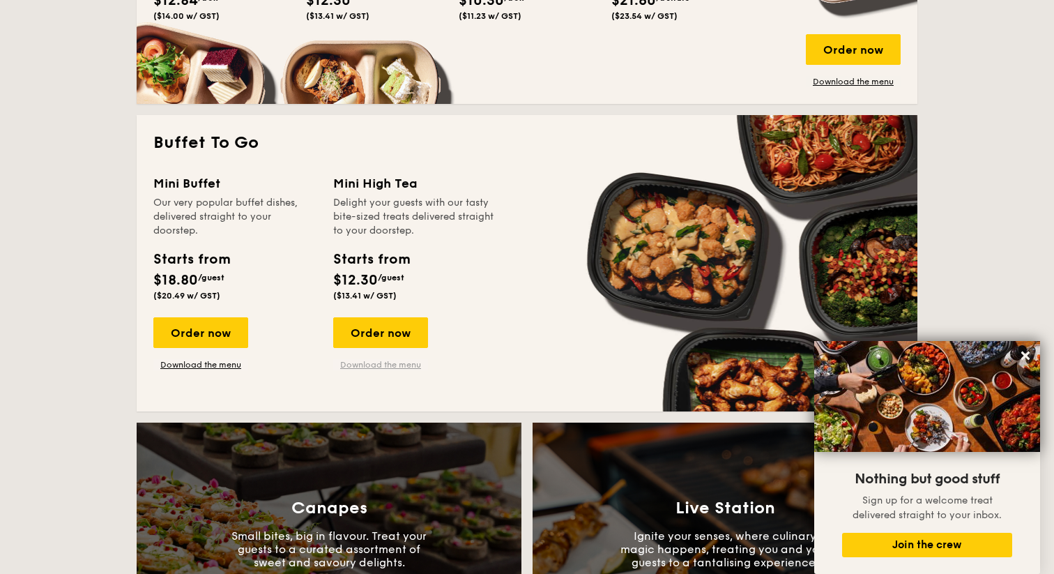
click at [396, 367] on link "Download the menu" at bounding box center [380, 364] width 95 height 11
click at [218, 368] on link "Download the menu" at bounding box center [200, 364] width 95 height 11
click at [204, 335] on div "Order now" at bounding box center [200, 332] width 95 height 31
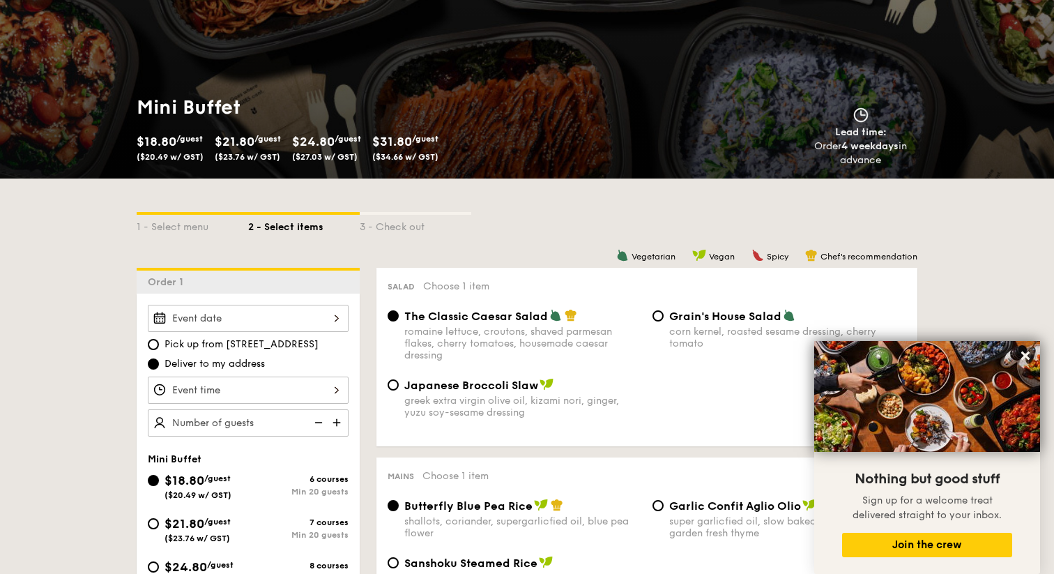
scroll to position [128, 0]
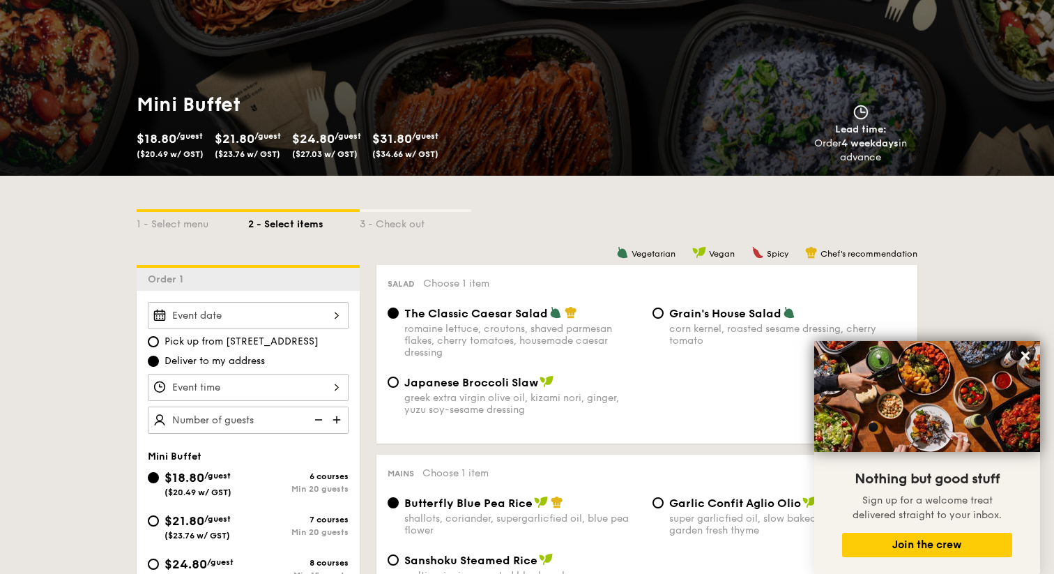
click at [318, 319] on div at bounding box center [248, 315] width 201 height 27
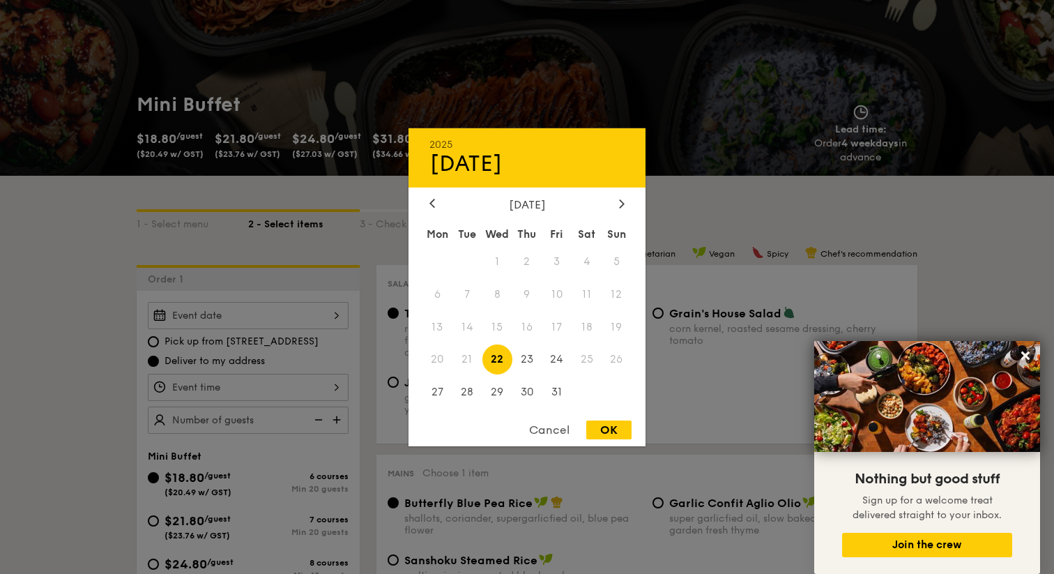
click at [614, 212] on div "[DATE] Mon Tue Wed Thu Fri Sat Sun 1 2 3 4 5 6 7 8 9 10 11 12 13 14 15 16 17 18…" at bounding box center [526, 303] width 237 height 212
click at [618, 202] on div at bounding box center [621, 203] width 13 height 13
click at [586, 323] on span "15" at bounding box center [586, 327] width 30 height 30
click at [607, 419] on div "2025 Nov [DATE] Tue Wed Thu Fri Sat Sun 1 2 3 4 5 6 7 8 9 10 11 12 13 14 15 16 …" at bounding box center [526, 287] width 237 height 318
click at [607, 424] on div "OK" at bounding box center [608, 429] width 45 height 19
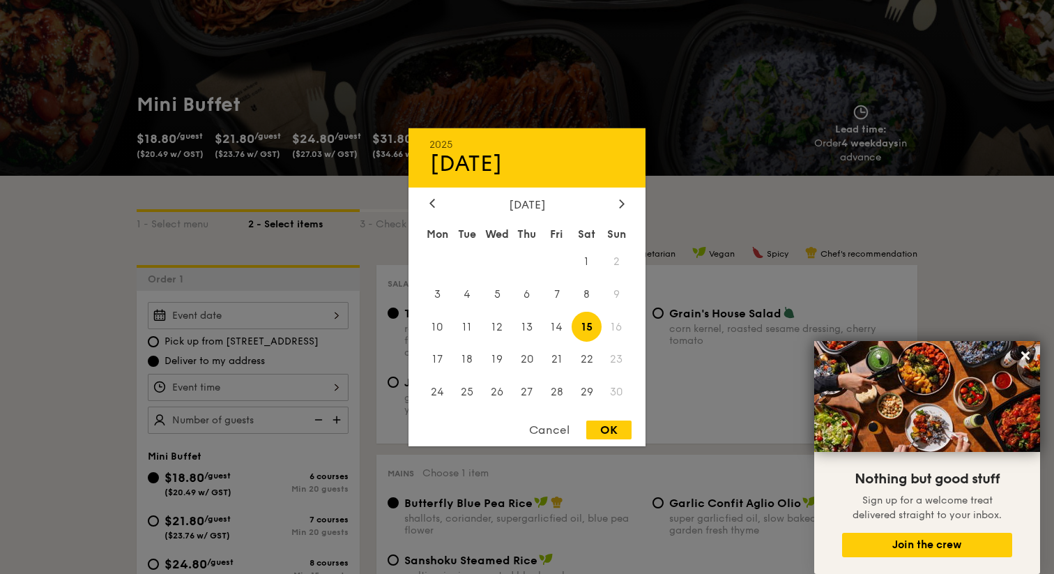
type input "[DATE]"
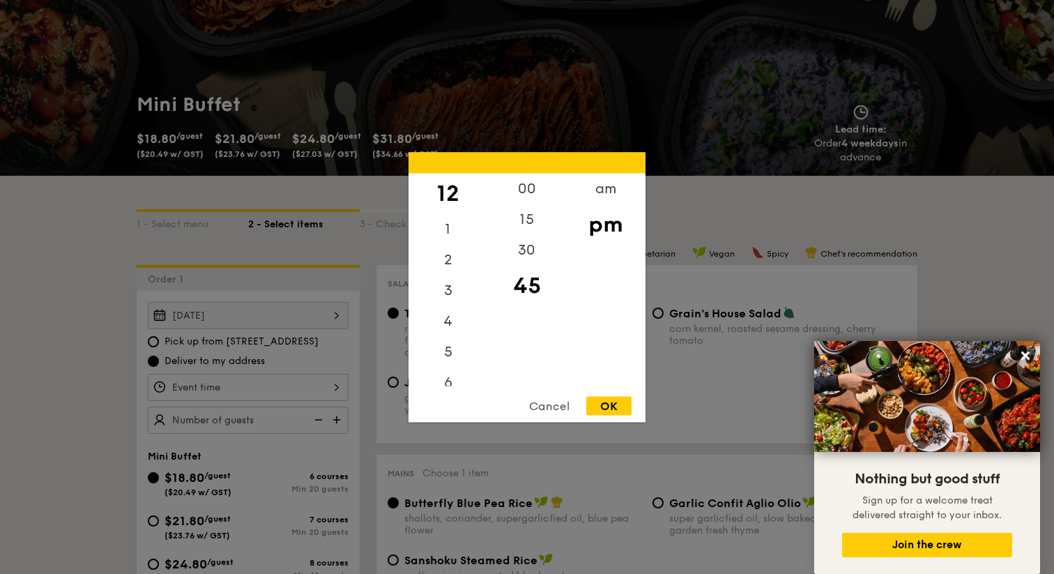
click at [284, 385] on div "12 1 2 3 4 5 6 7 8 9 10 11 00 15 30 45 am pm Cancel OK" at bounding box center [248, 387] width 201 height 27
click at [533, 187] on div "00" at bounding box center [526, 193] width 79 height 40
click at [618, 415] on div "Cancel OK" at bounding box center [526, 409] width 237 height 26
click at [618, 406] on div "OK" at bounding box center [608, 405] width 45 height 19
type input "12:00PM"
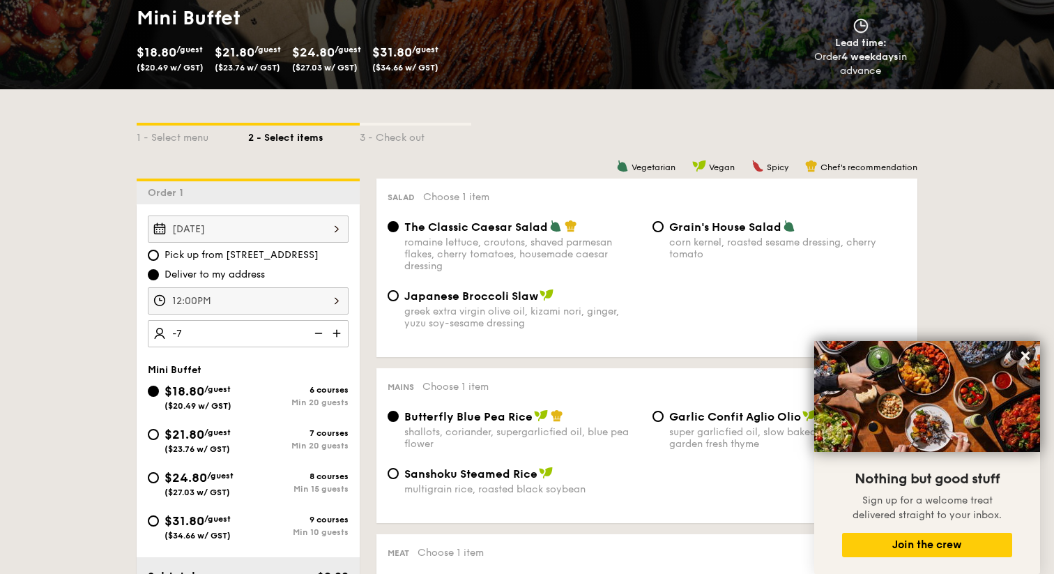
scroll to position [229, 0]
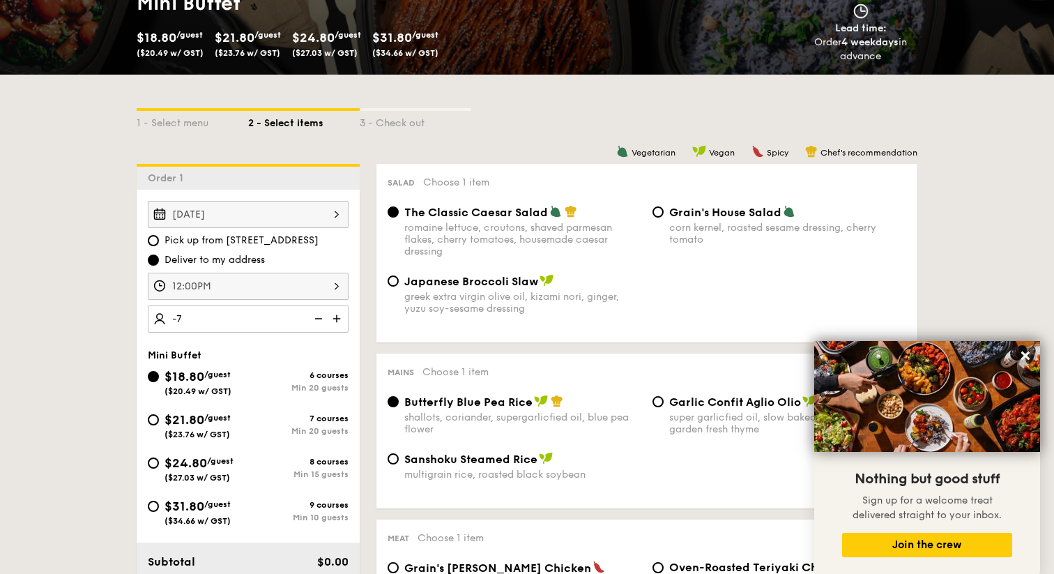
type input "20 guests"
click at [197, 514] on div "$31.80 /guest ($34.66 w/ GST)" at bounding box center [197, 510] width 66 height 29
click at [159, 512] on input "$31.80 /guest ($34.66 w/ GST) 9 courses Min 10 guests" at bounding box center [153, 505] width 11 height 11
radio input "true"
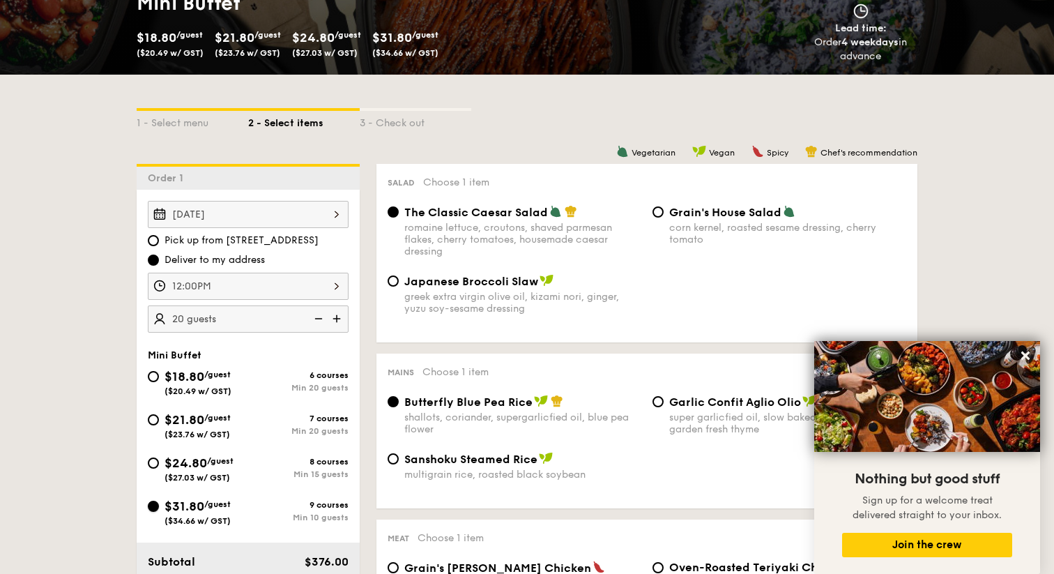
radio input "true"
radio input "false"
radio input "true"
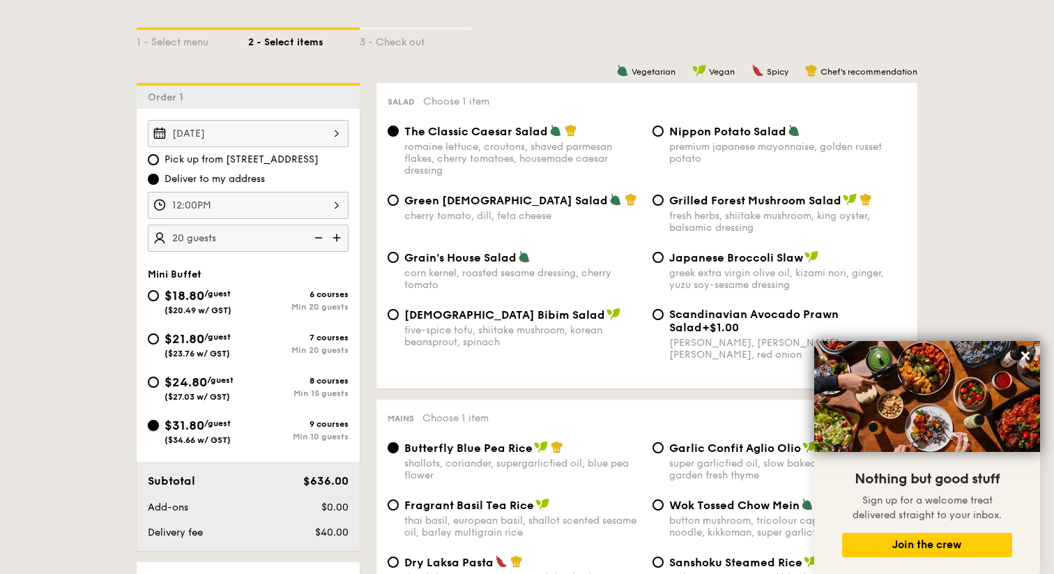
scroll to position [317, 0]
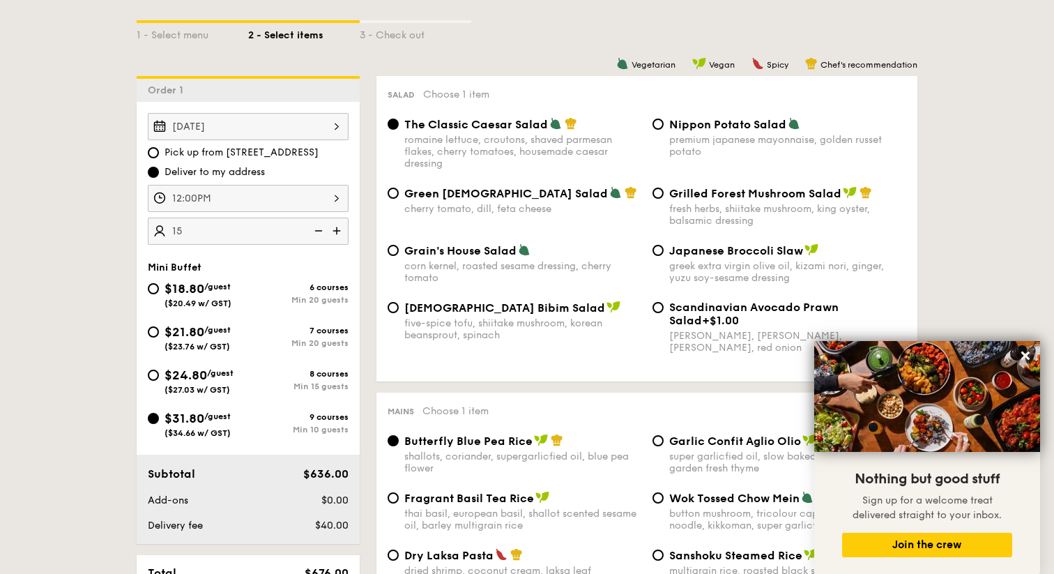
type input "1"
type input "NaN guests"
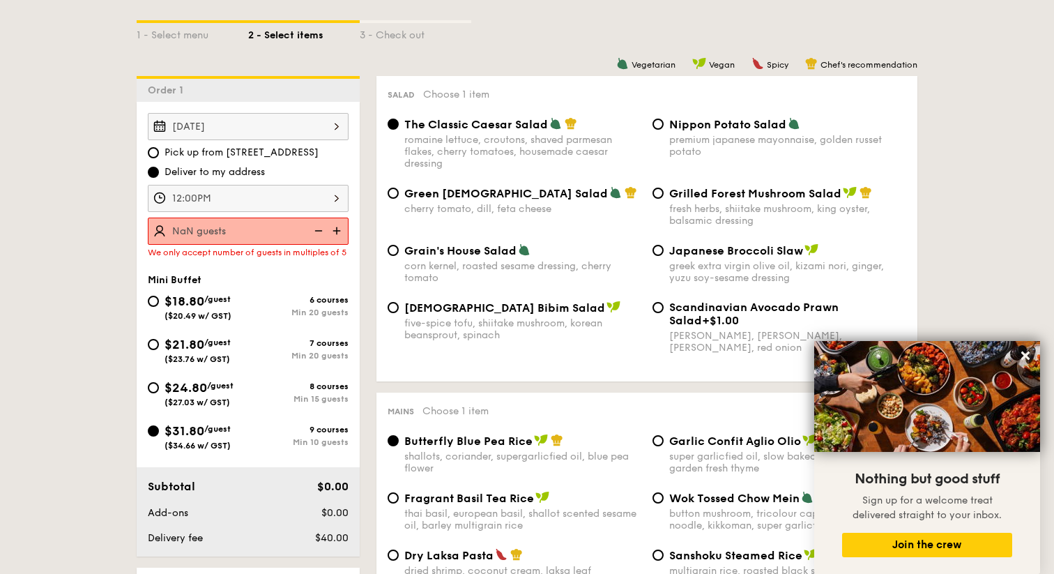
click at [164, 375] on div "$18.80 /guest ($20.49 w/ GST) 6 courses Min 20 guests $21.80 /guest ($23.76 w/ …" at bounding box center [248, 377] width 212 height 173
type input "15 guests"
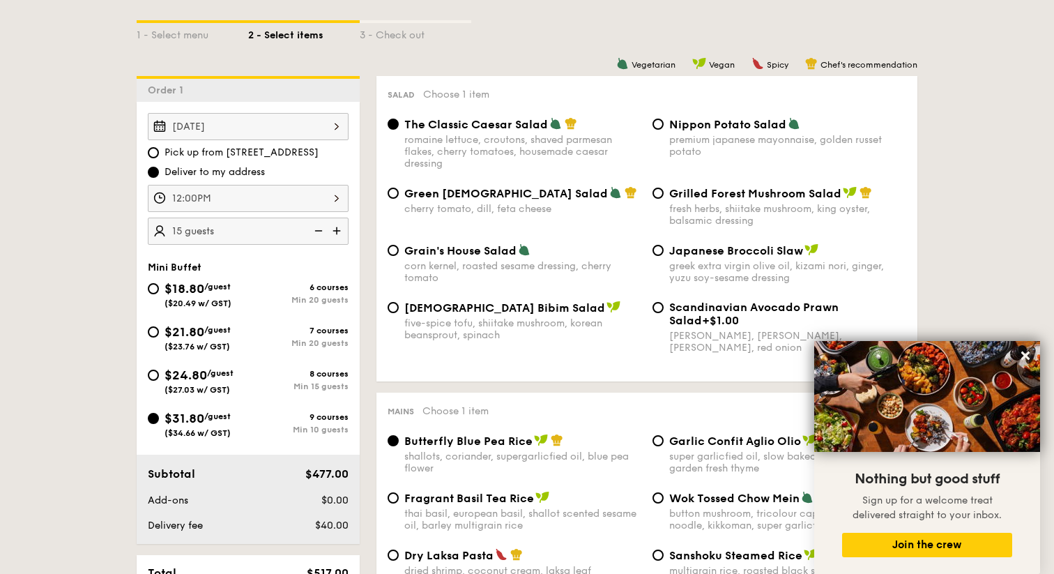
click at [378, 204] on div "Salad Choose 1 item The Classic Caesar Salad romaine lettuce, croutons, shaved …" at bounding box center [646, 228] width 541 height 305
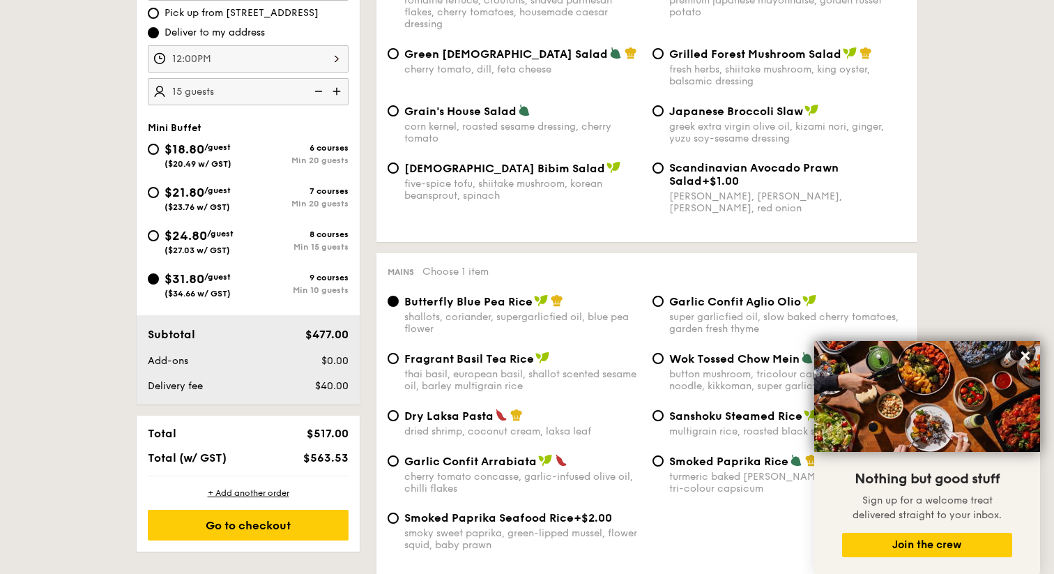
scroll to position [487, 0]
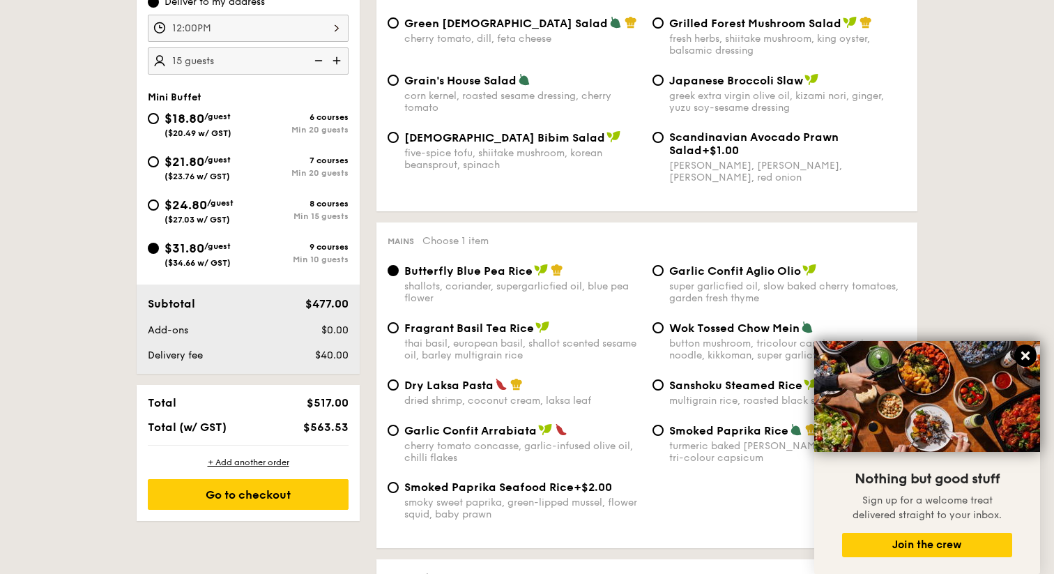
click at [1026, 351] on icon at bounding box center [1025, 355] width 13 height 13
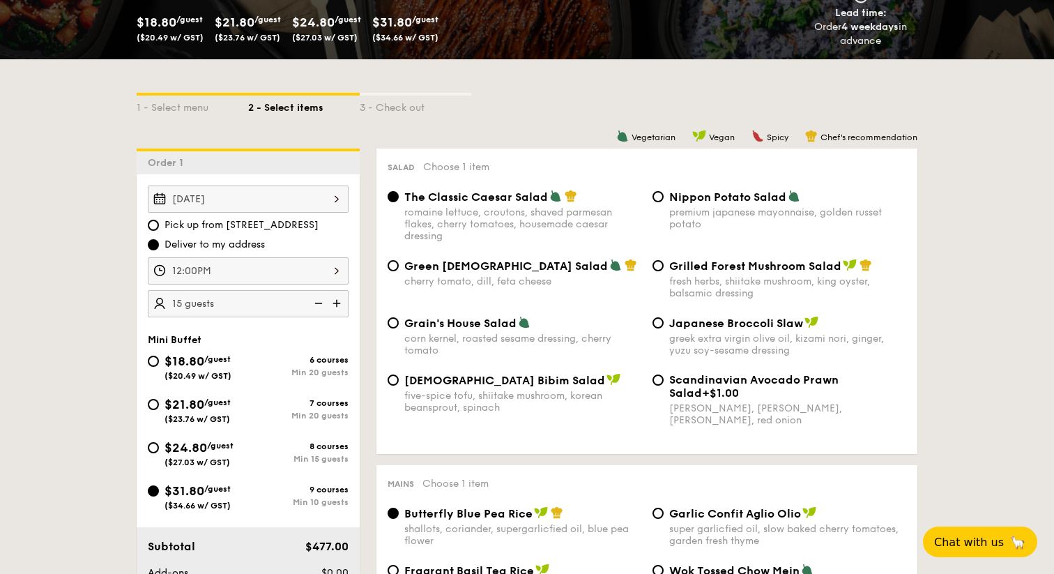
scroll to position [246, 0]
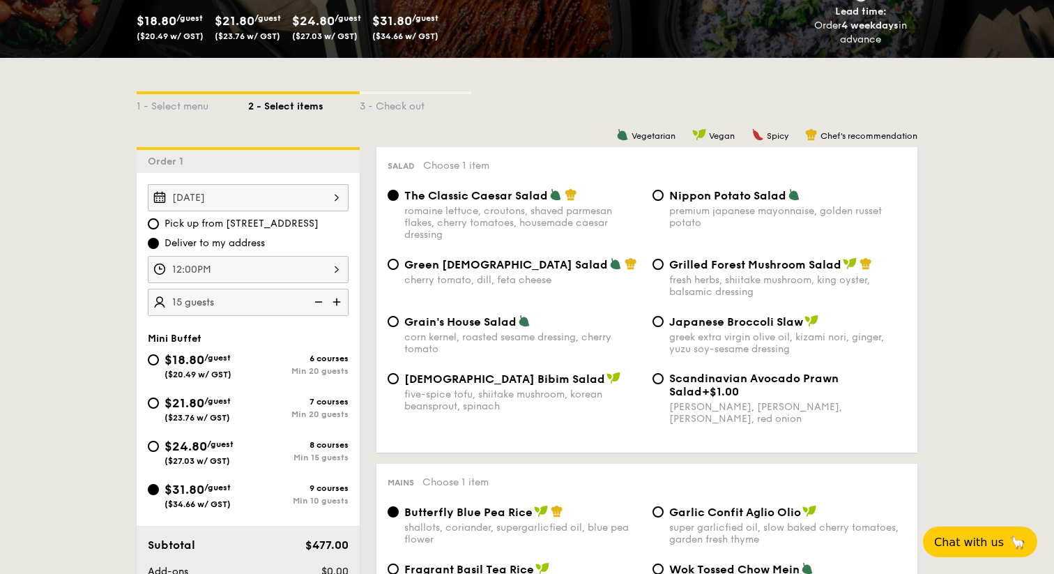
click at [694, 338] on div "greek extra virgin olive oil, kizami nori, ginger, yuzu soy-sesame dressing" at bounding box center [787, 343] width 237 height 24
click at [663, 327] on input "Japanese Broccoli Slaw greek extra virgin olive oil, kizami [PERSON_NAME], yuzu…" at bounding box center [657, 321] width 11 height 11
radio input "true"
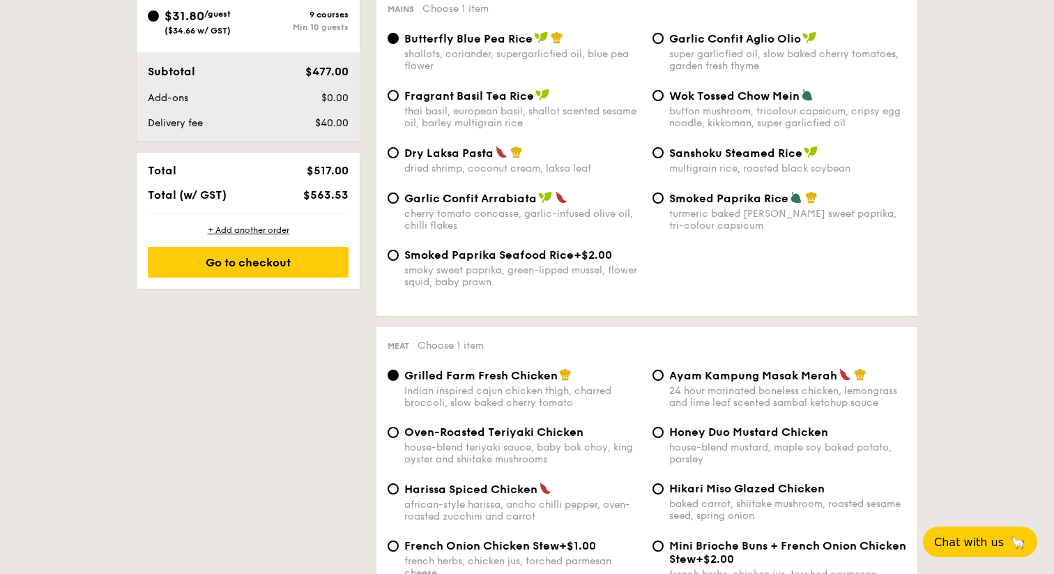
scroll to position [723, 0]
